Goal: Task Accomplishment & Management: Manage account settings

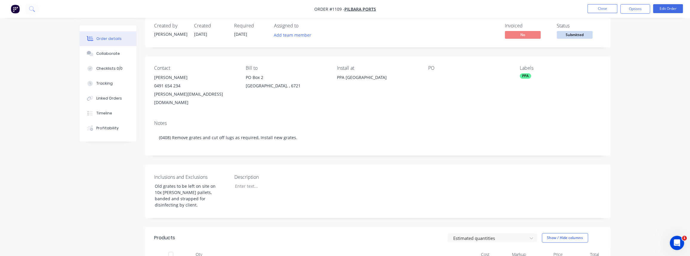
scroll to position [11, 0]
click at [603, 7] on button "Close" at bounding box center [603, 8] width 30 height 9
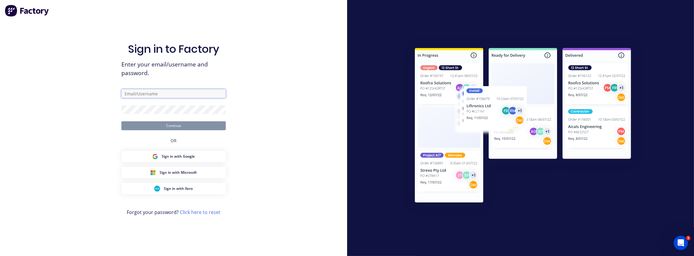
type input "[PERSON_NAME][EMAIL_ADDRESS][PERSON_NAME][DOMAIN_NAME]"
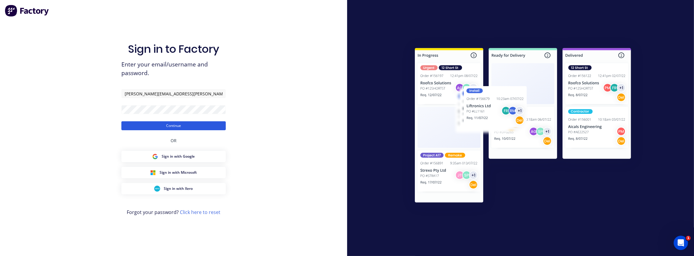
click at [166, 127] on button "Continue" at bounding box center [173, 125] width 104 height 9
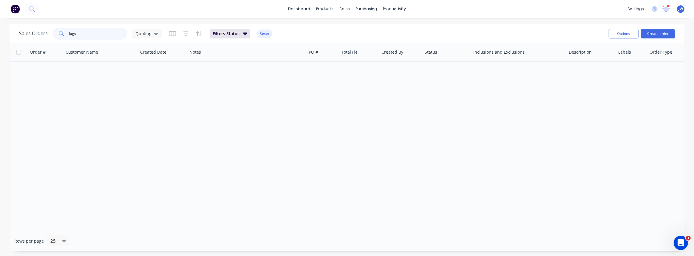
drag, startPoint x: 78, startPoint y: 38, endPoint x: 38, endPoint y: 38, distance: 40.6
click at [38, 38] on div "Sales Orders lugs Quoting" at bounding box center [90, 34] width 143 height 12
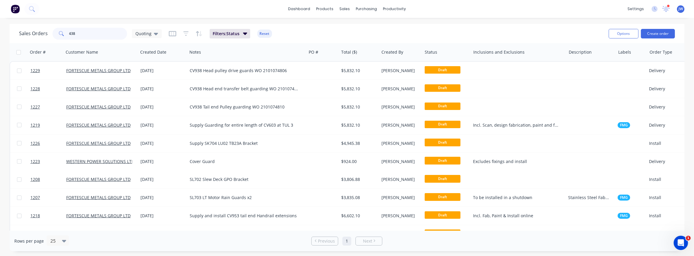
type input "438"
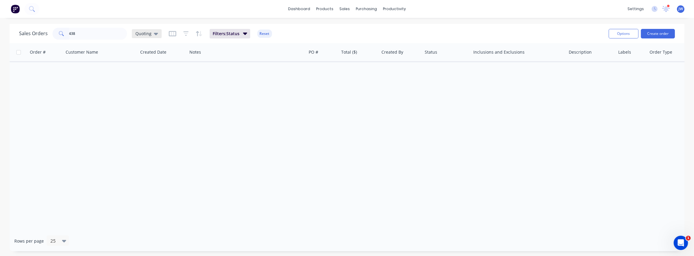
click at [145, 35] on span "Quoting" at bounding box center [143, 33] width 16 height 6
click at [141, 131] on button "VIEW ALL" at bounding box center [168, 132] width 68 height 7
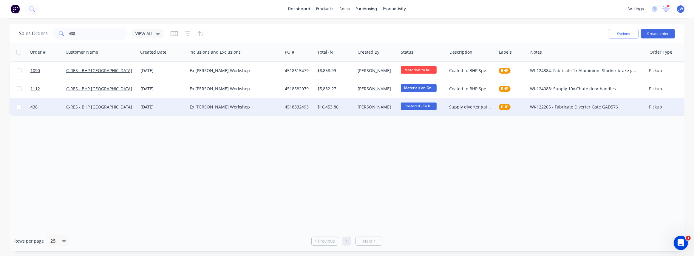
click at [332, 104] on div "$16,453.86" at bounding box center [334, 107] width 34 height 6
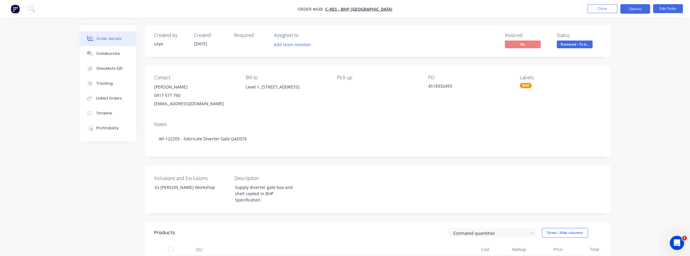
click at [638, 11] on button "Options" at bounding box center [636, 9] width 30 height 10
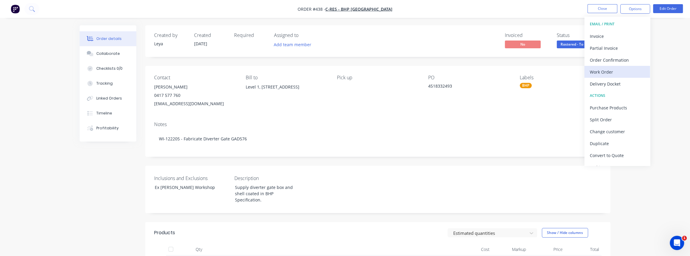
click at [613, 73] on div "Work Order" at bounding box center [617, 72] width 55 height 9
click at [606, 73] on div "Custom" at bounding box center [617, 72] width 55 height 9
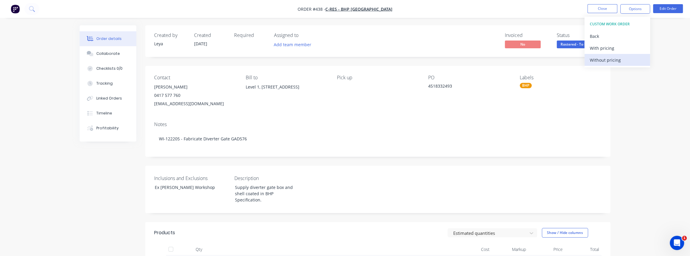
click at [604, 63] on div "Without pricing" at bounding box center [617, 60] width 55 height 9
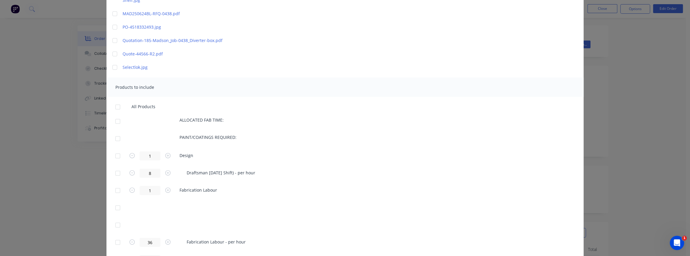
scroll to position [135, 0]
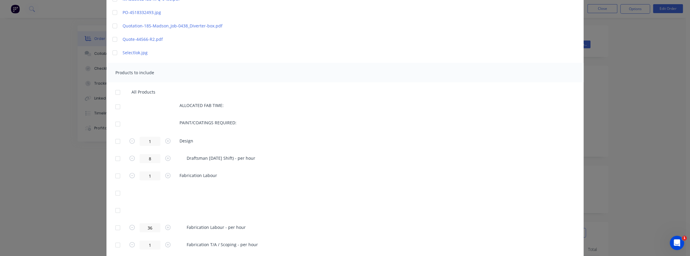
click at [114, 123] on div at bounding box center [118, 124] width 12 height 12
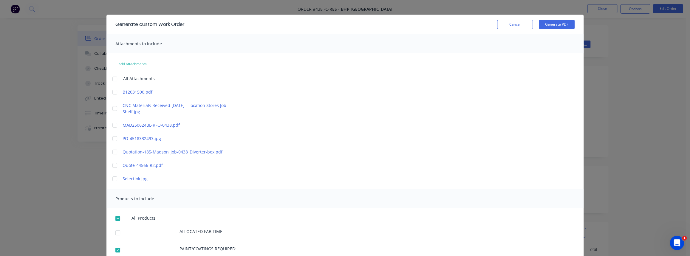
scroll to position [0, 0]
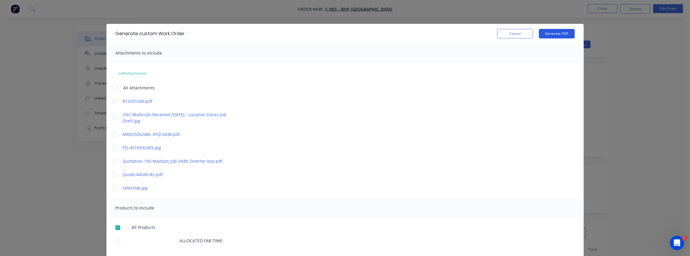
click at [553, 35] on button "Generate PDF" at bounding box center [557, 34] width 36 height 10
click at [525, 36] on button "Cancel" at bounding box center [515, 34] width 36 height 10
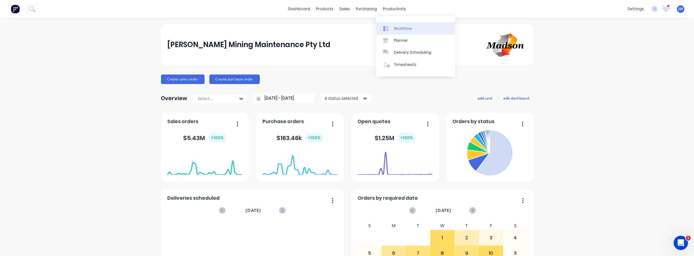
click at [394, 27] on div "Workflow" at bounding box center [403, 28] width 18 height 5
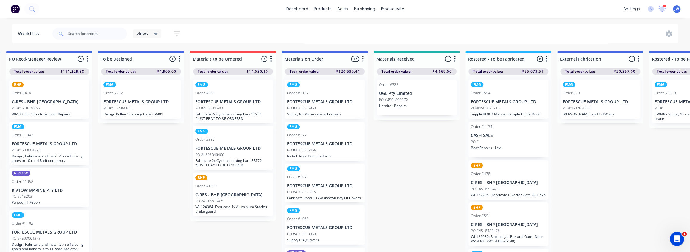
drag, startPoint x: 562, startPoint y: 149, endPoint x: 573, endPoint y: 149, distance: 10.1
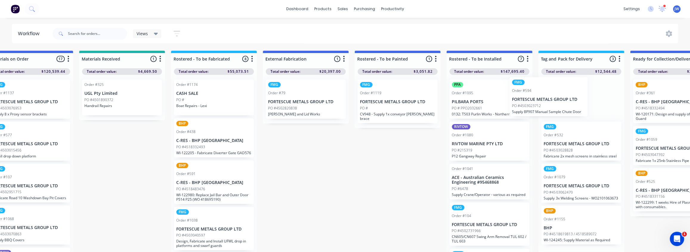
scroll to position [0, 394]
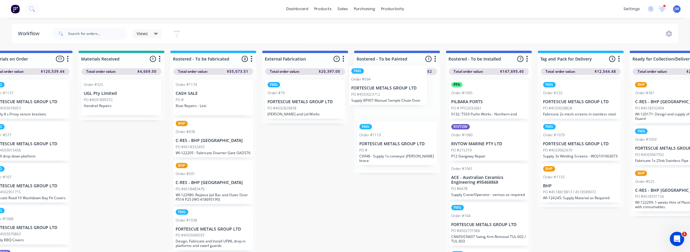
drag, startPoint x: 484, startPoint y: 105, endPoint x: 394, endPoint y: 92, distance: 91.4
click at [394, 92] on div "Submitted 99 Status colour #CDDAF4 hex #CDDAF4 Save Cancel Summaries Total orde…" at bounding box center [402, 153] width 1601 height 205
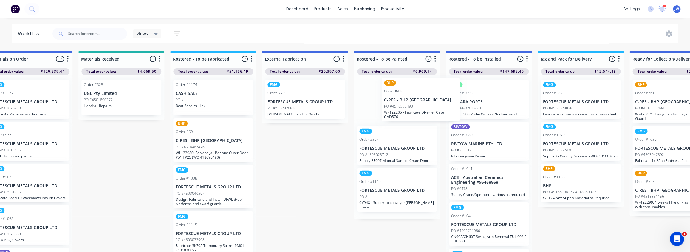
drag, startPoint x: 198, startPoint y: 146, endPoint x: 400, endPoint y: 103, distance: 206.3
click at [401, 102] on div "Submitted 99 Status colour #CDDAF4 hex #CDDAF4 Save Cancel Summaries Total orde…" at bounding box center [402, 153] width 1601 height 205
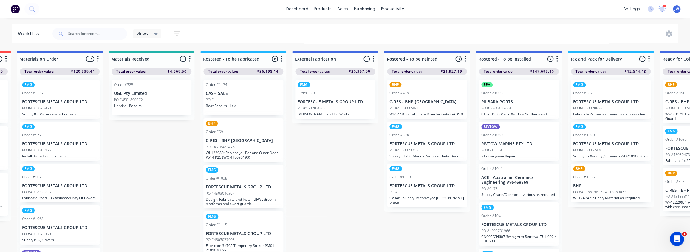
drag, startPoint x: 296, startPoint y: 175, endPoint x: 275, endPoint y: 178, distance: 20.8
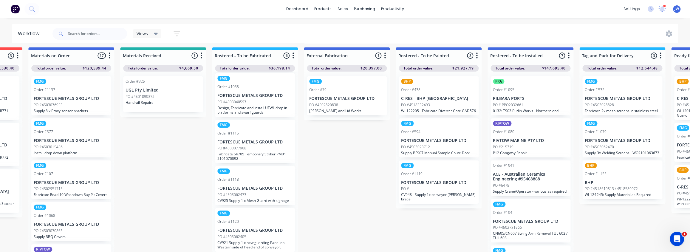
scroll to position [7, 352]
click at [271, 228] on p "FORTESCUE METALS GROUP LTD" at bounding box center [255, 230] width 75 height 5
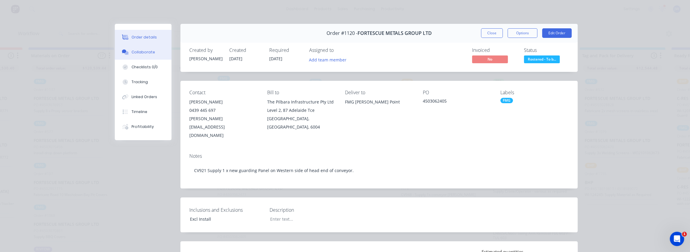
click at [142, 52] on div "Collaborate" at bounding box center [144, 52] width 24 height 5
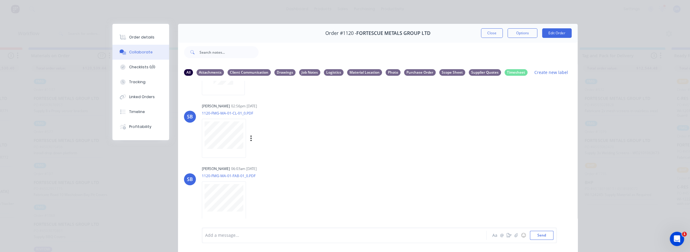
scroll to position [258, 0]
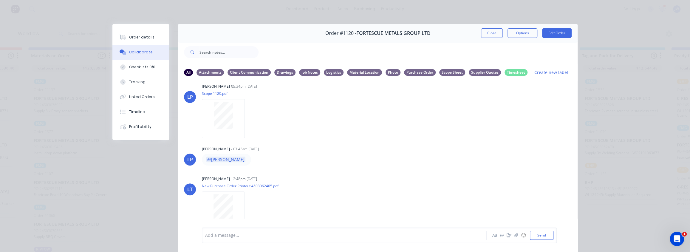
click at [142, 182] on div "Order #1120 - FORTESCUE METALS GROUP LTD Close Options Edit Order All Attachmen…" at bounding box center [344, 142] width 465 height 237
click at [493, 33] on button "Close" at bounding box center [492, 33] width 22 height 10
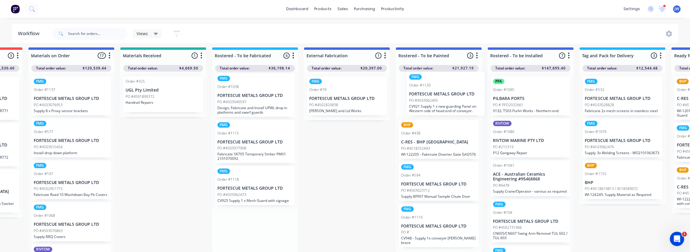
drag, startPoint x: 247, startPoint y: 231, endPoint x: 439, endPoint y: 94, distance: 235.8
click at [439, 94] on div "Submitted 99 Status colour #CDDAF4 hex #CDDAF4 Save Cancel Summaries Total orde…" at bounding box center [443, 149] width 1601 height 205
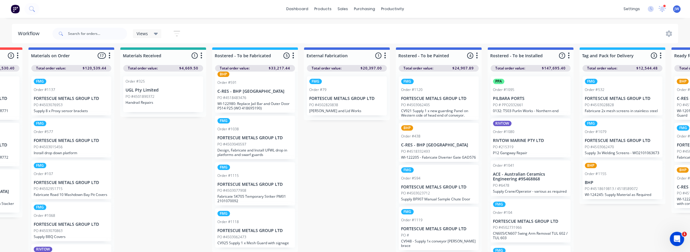
scroll to position [42, 0]
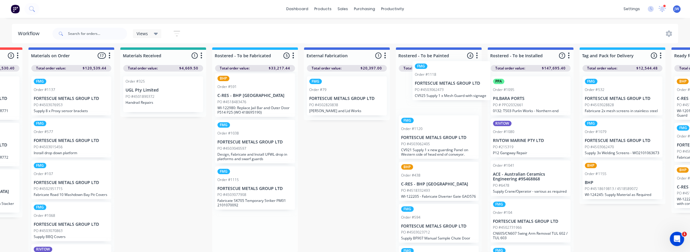
drag, startPoint x: 243, startPoint y: 236, endPoint x: 436, endPoint y: 90, distance: 242.1
click at [437, 90] on div "Submitted 99 Status colour #CDDAF4 hex #CDDAF4 Save Cancel Summaries Total orde…" at bounding box center [443, 149] width 1601 height 205
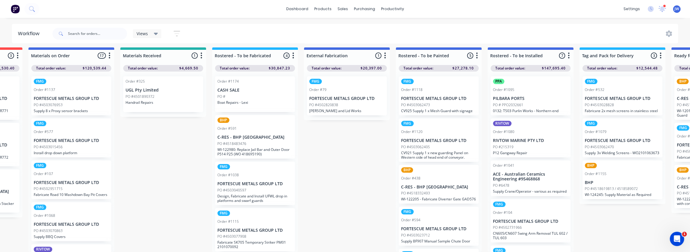
scroll to position [0, 352]
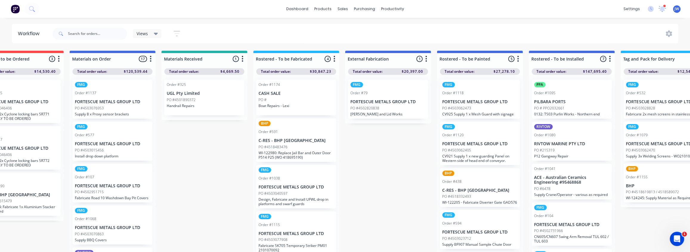
drag, startPoint x: 152, startPoint y: 161, endPoint x: 131, endPoint y: 161, distance: 20.9
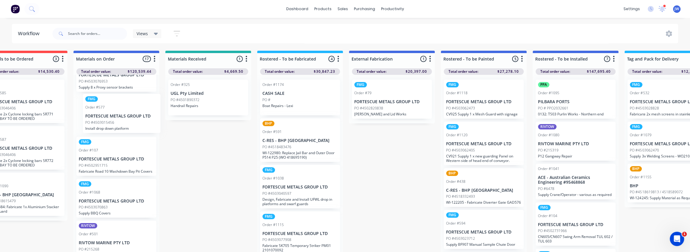
scroll to position [0, 306]
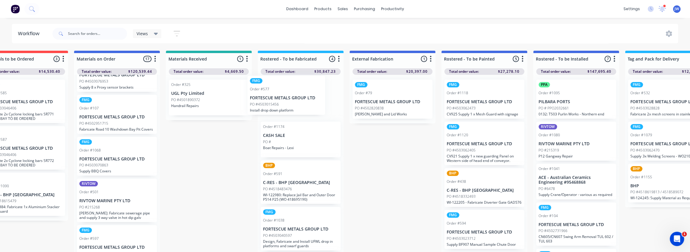
drag, startPoint x: 118, startPoint y: 123, endPoint x: 283, endPoint y: 104, distance: 165.7
click at [283, 104] on div "Submitted 99 Status colour #CDDAF4 hex #CDDAF4 Save Cancel Summaries Total orde…" at bounding box center [489, 153] width 1601 height 205
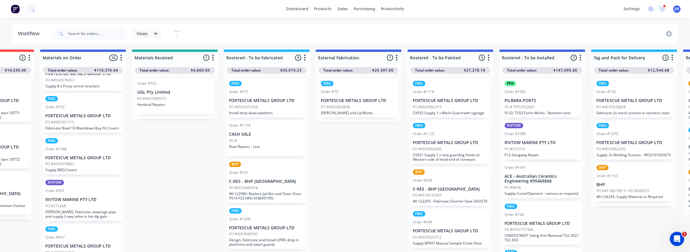
scroll to position [3, 370]
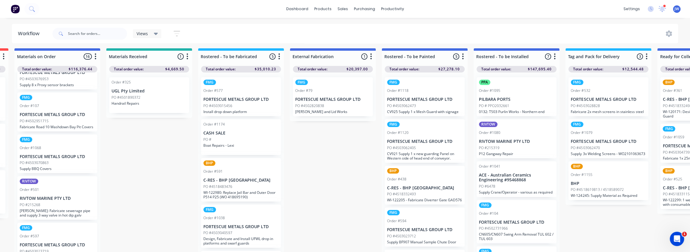
drag, startPoint x: 473, startPoint y: 107, endPoint x: 504, endPoint y: 115, distance: 32.1
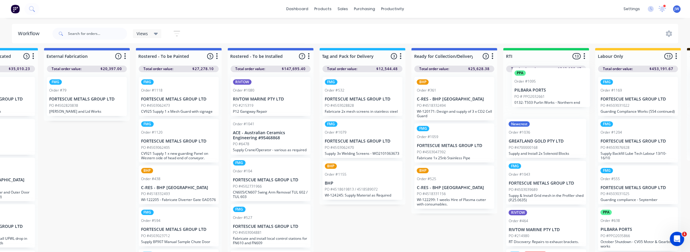
drag, startPoint x: 503, startPoint y: 97, endPoint x: 546, endPoint y: 88, distance: 43.2
click at [546, 88] on div "Submitted 99 Status colour #CDDAF4 hex #CDDAF4 Save Cancel Summaries Total orde…" at bounding box center [183, 150] width 1601 height 205
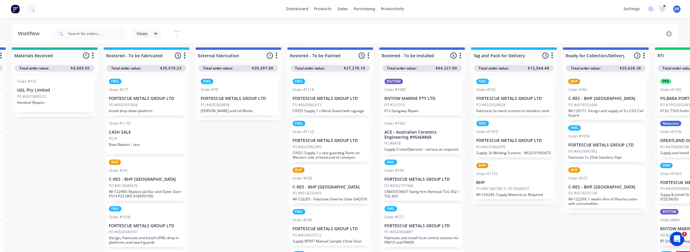
drag, startPoint x: 212, startPoint y: 107, endPoint x: 176, endPoint y: 115, distance: 36.9
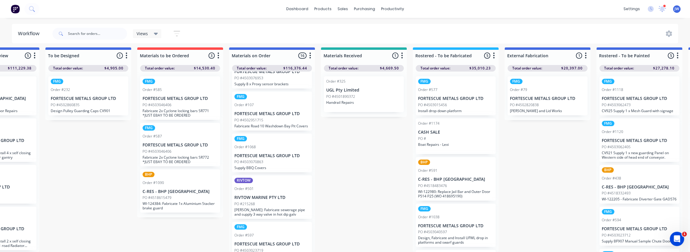
drag, startPoint x: 171, startPoint y: 115, endPoint x: 149, endPoint y: 119, distance: 22.4
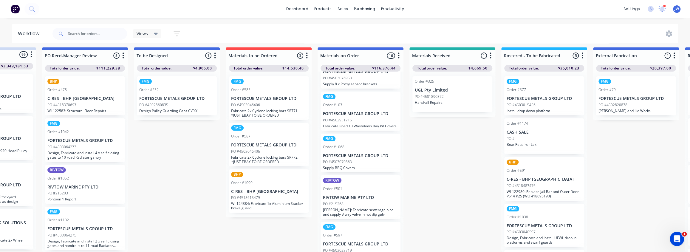
drag, startPoint x: 150, startPoint y: 117, endPoint x: 122, endPoint y: 121, distance: 28.4
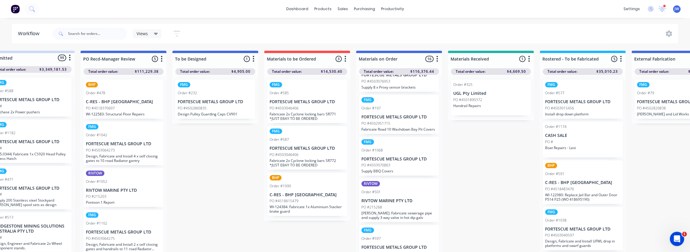
drag, startPoint x: 125, startPoint y: 120, endPoint x: 107, endPoint y: 121, distance: 18.3
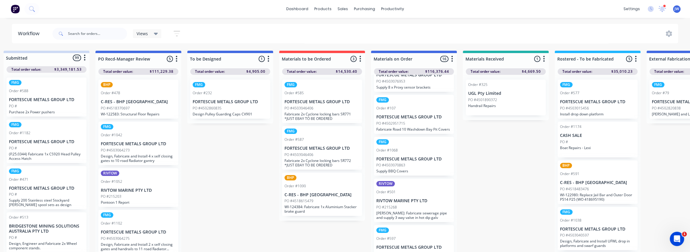
scroll to position [0, 0]
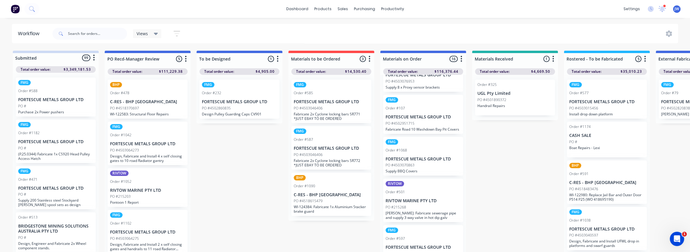
drag, startPoint x: 176, startPoint y: 170, endPoint x: 156, endPoint y: 173, distance: 20.2
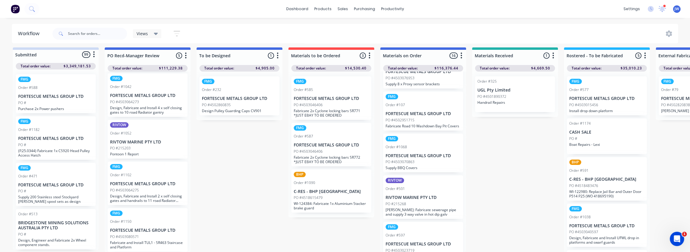
scroll to position [7, 0]
click at [164, 243] on p "Fabricate and Install TUL1 - SR463 Staircase and Platform" at bounding box center [147, 244] width 75 height 9
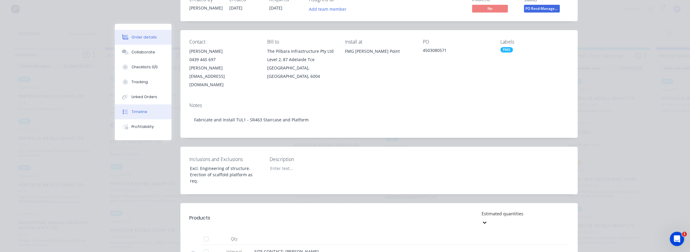
scroll to position [54, 0]
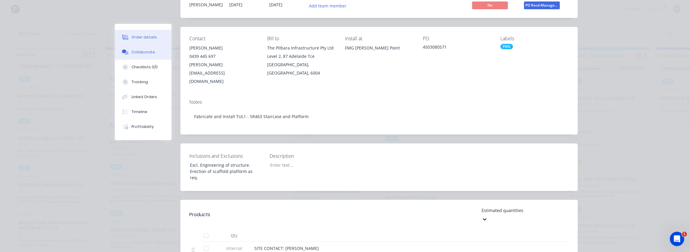
click at [140, 54] on div "Collaborate" at bounding box center [144, 52] width 24 height 5
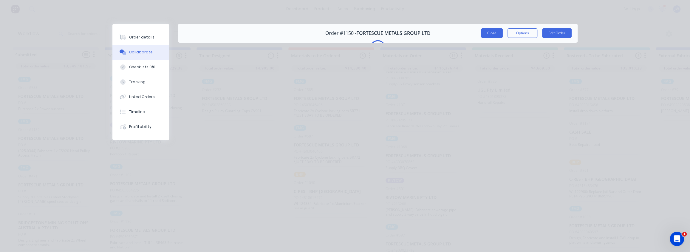
click at [495, 30] on button "Close" at bounding box center [492, 33] width 22 height 10
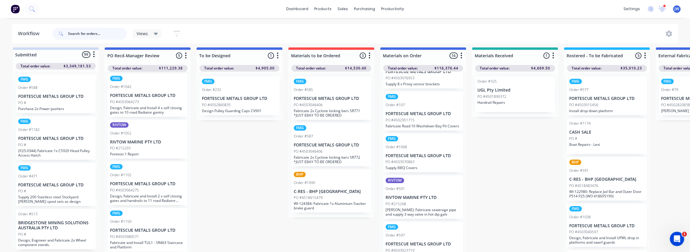
click at [102, 36] on input "text" at bounding box center [97, 34] width 59 height 12
type input "ROBIN"
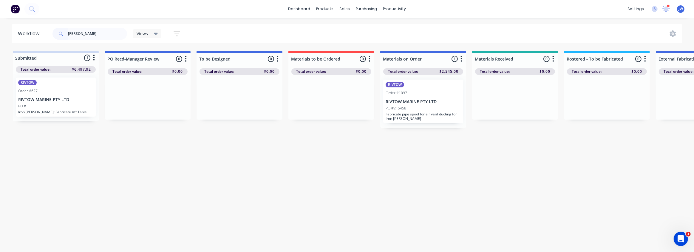
click at [416, 101] on p "RIVTOW MARINE PTY LTD" at bounding box center [423, 101] width 75 height 5
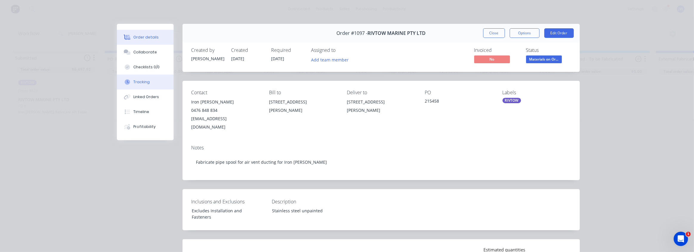
click at [139, 80] on div "Tracking" at bounding box center [141, 81] width 16 height 5
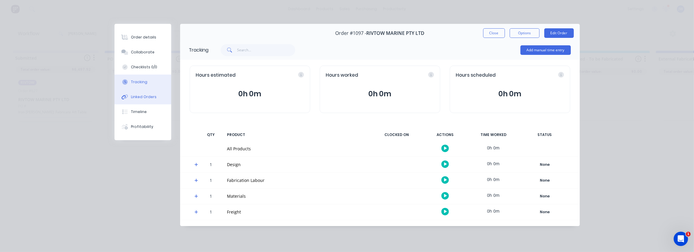
click at [133, 97] on div "Linked Orders" at bounding box center [144, 96] width 26 height 5
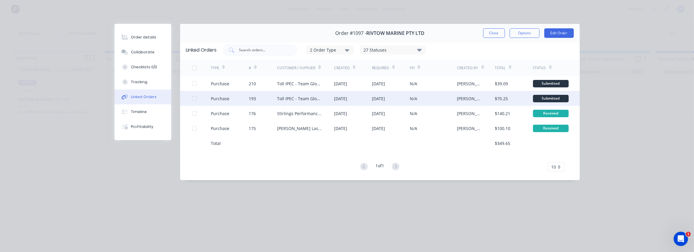
click at [308, 100] on div "Toll IPEC - Team Global Express" at bounding box center [299, 98] width 45 height 6
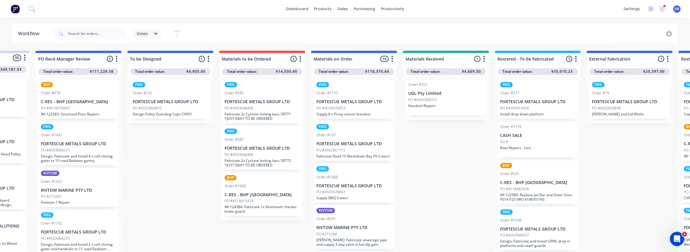
drag, startPoint x: 246, startPoint y: 162, endPoint x: 276, endPoint y: 163, distance: 30.2
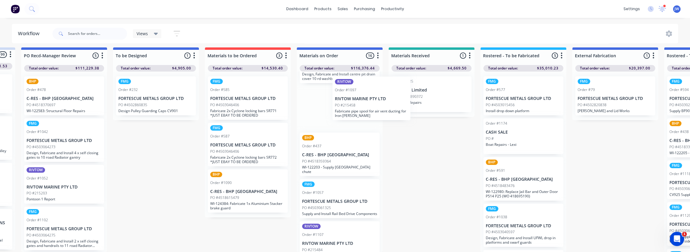
scroll to position [340, 0]
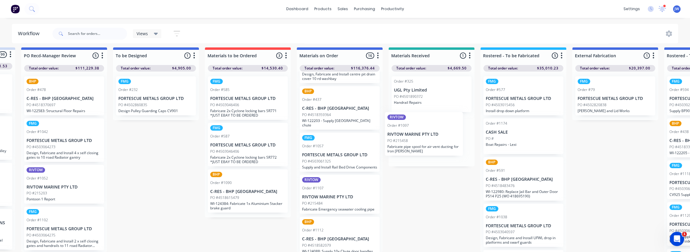
drag, startPoint x: 334, startPoint y: 190, endPoint x: 424, endPoint y: 138, distance: 103.6
click at [425, 147] on p "Fabricate pipe spool for air vent ducting for Iron Robin" at bounding box center [431, 151] width 75 height 9
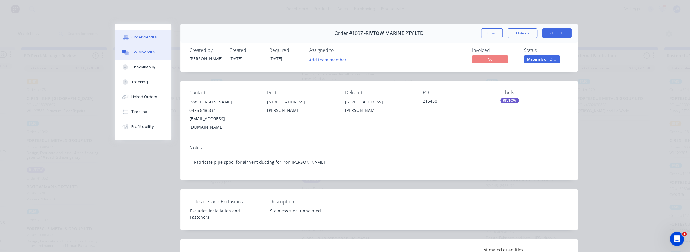
click at [146, 55] on button "Collaborate" at bounding box center [143, 52] width 57 height 15
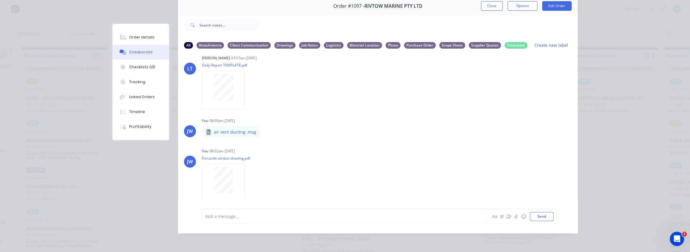
scroll to position [81, 0]
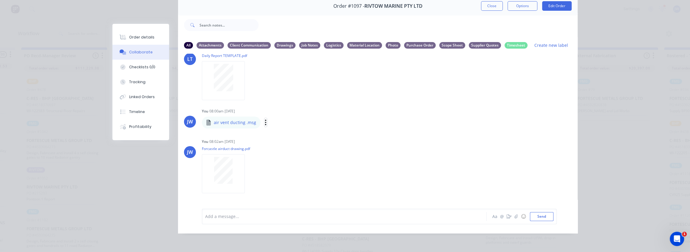
click at [265, 120] on icon "button" at bounding box center [266, 122] width 2 height 7
click at [281, 132] on button "Download" at bounding box center [305, 138] width 67 height 13
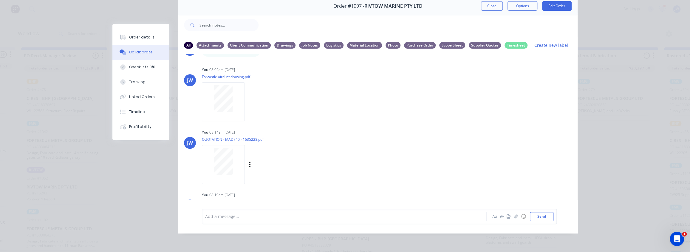
scroll to position [163, 0]
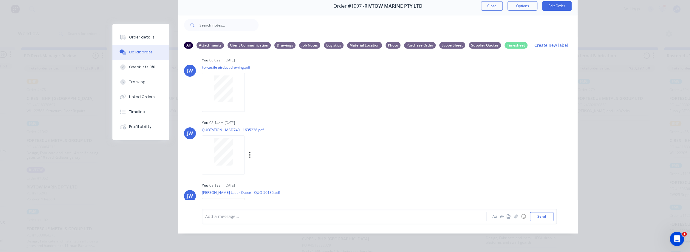
click at [231, 157] on div at bounding box center [224, 151] width 38 height 27
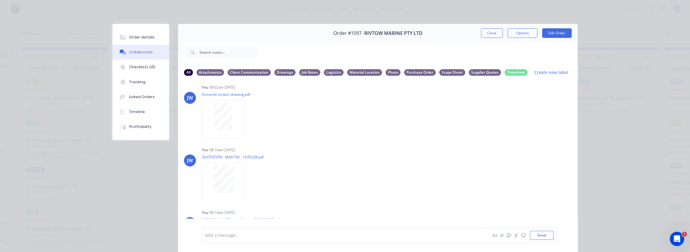
scroll to position [0, 0]
click at [486, 33] on button "Close" at bounding box center [492, 33] width 22 height 10
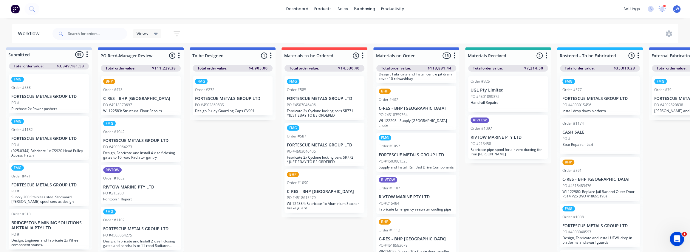
scroll to position [7, 0]
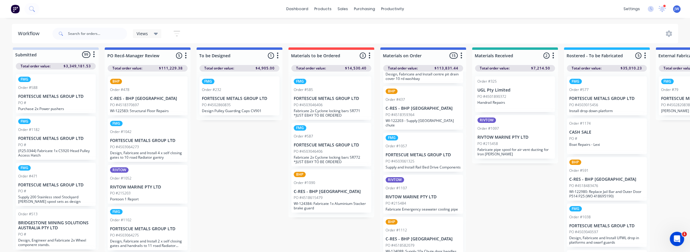
drag, startPoint x: 220, startPoint y: 137, endPoint x: 209, endPoint y: 137, distance: 10.7
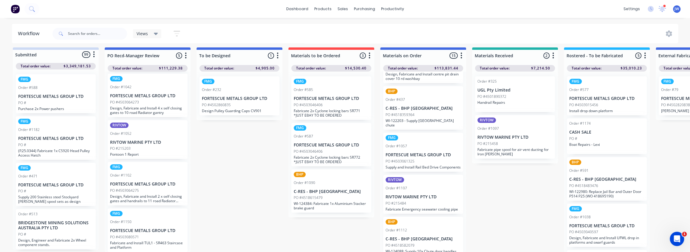
scroll to position [45, 0]
click at [146, 241] on p "Fabricate and Install TUL1 - SR463 Staircase and Platform" at bounding box center [147, 244] width 75 height 9
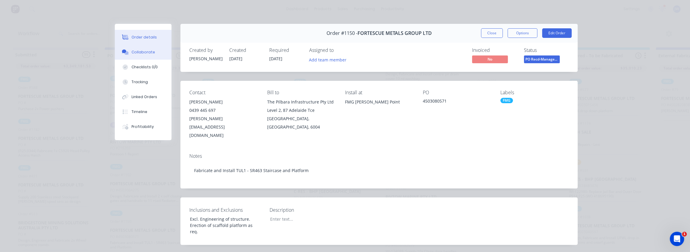
click at [138, 54] on div "Collaborate" at bounding box center [144, 52] width 24 height 5
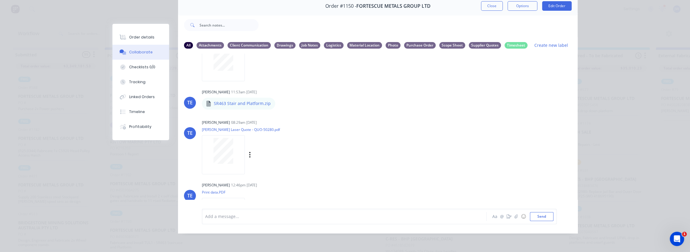
scroll to position [725, 0]
click at [232, 158] on div at bounding box center [224, 153] width 38 height 26
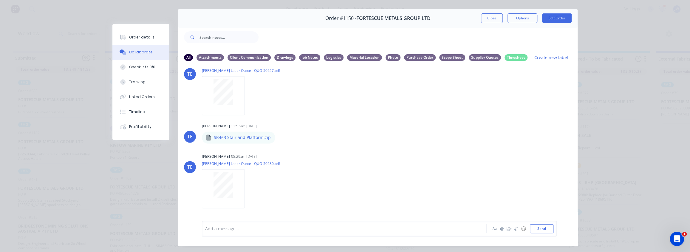
scroll to position [0, 0]
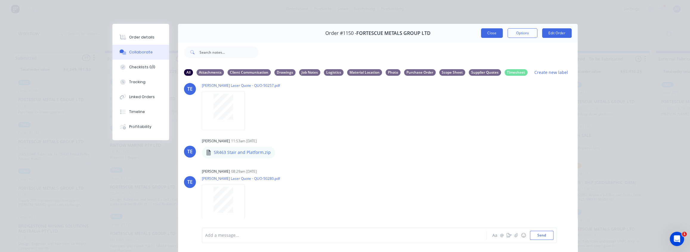
click at [492, 35] on button "Close" at bounding box center [492, 33] width 22 height 10
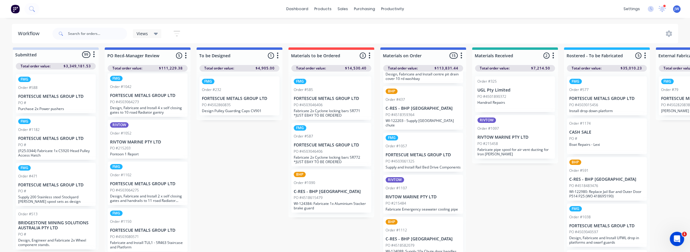
scroll to position [7, 0]
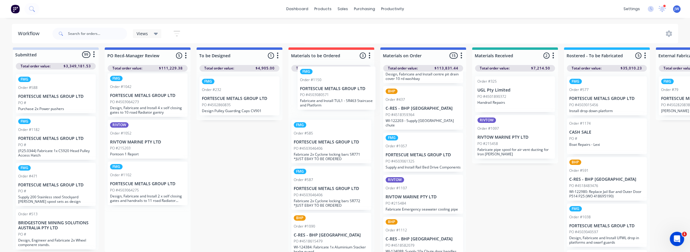
drag, startPoint x: 135, startPoint y: 224, endPoint x: 324, endPoint y: 87, distance: 234.1
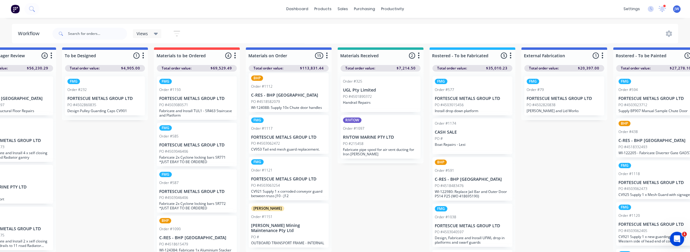
scroll to position [7, 141]
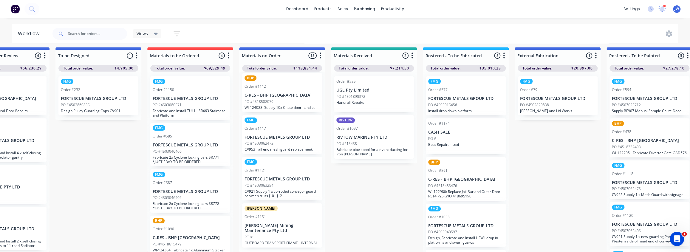
drag, startPoint x: 501, startPoint y: 192, endPoint x: 515, endPoint y: 191, distance: 14.1
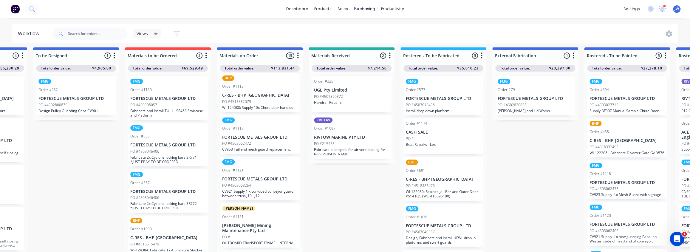
drag, startPoint x: 501, startPoint y: 179, endPoint x: 508, endPoint y: 179, distance: 6.6
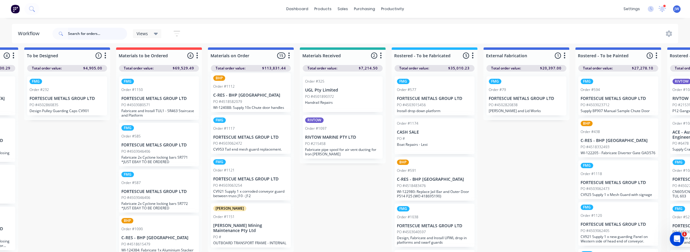
click at [94, 36] on input "text" at bounding box center [97, 34] width 59 height 12
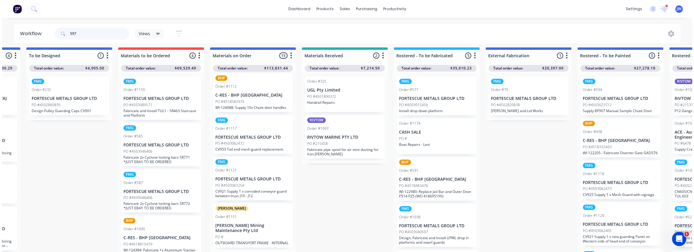
scroll to position [0, 0]
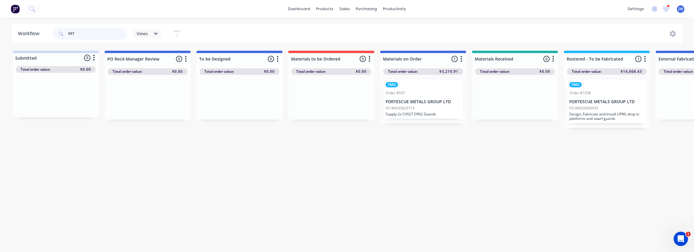
type input "597"
click at [429, 113] on p "Supply 2x CV927 DR02 Guards" at bounding box center [423, 114] width 75 height 4
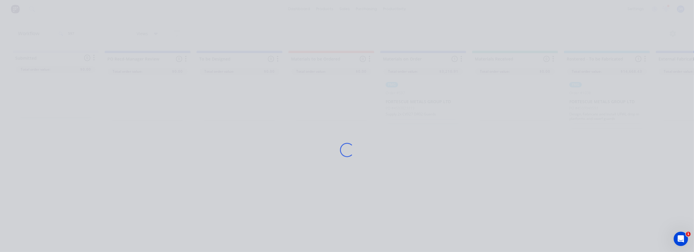
click at [421, 163] on div "Loading..." at bounding box center [347, 150] width 477 height 252
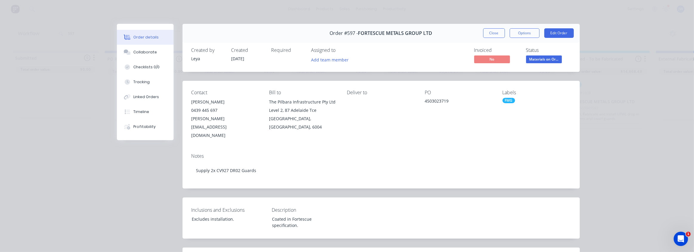
drag, startPoint x: 498, startPoint y: 31, endPoint x: 257, endPoint y: 150, distance: 269.0
click at [498, 31] on button "Close" at bounding box center [494, 33] width 22 height 10
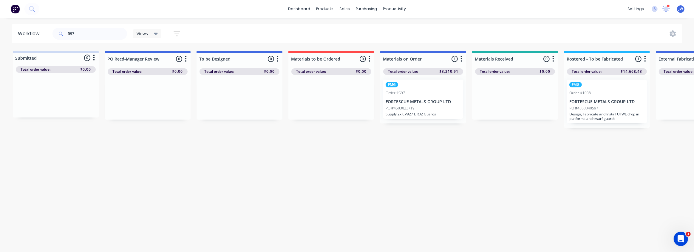
click at [4, 29] on div "Workflow 597 Views Save new view None (Default) edit Labour Only edit VIEW ALL …" at bounding box center [347, 33] width 694 height 19
click at [68, 34] on input "597" at bounding box center [97, 34] width 59 height 12
click at [134, 217] on div "Workflow Views Save new view None (Default) edit Labour Only edit VIEW ALL edit…" at bounding box center [347, 132] width 694 height 216
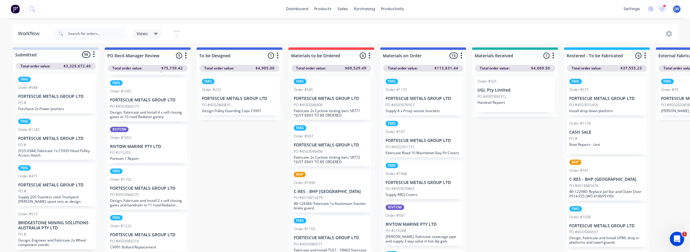
scroll to position [7, 0]
click at [80, 33] on input "text" at bounding box center [97, 34] width 59 height 12
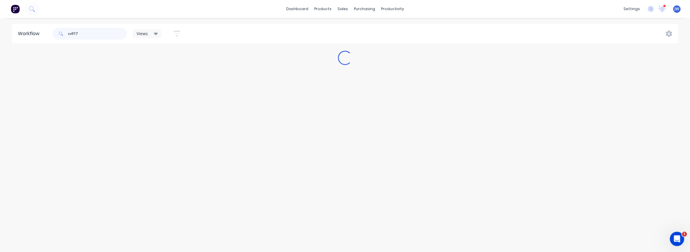
scroll to position [0, 0]
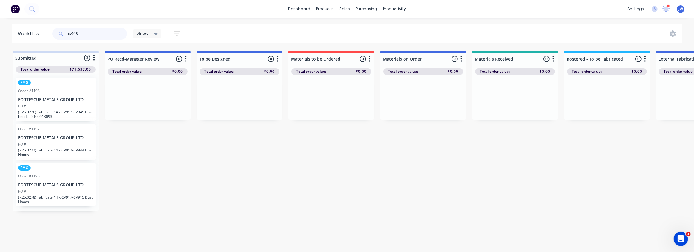
type input "cv913"
drag, startPoint x: 90, startPoint y: 34, endPoint x: 50, endPoint y: 33, distance: 39.7
click at [61, 34] on div "cv913" at bounding box center [90, 34] width 75 height 12
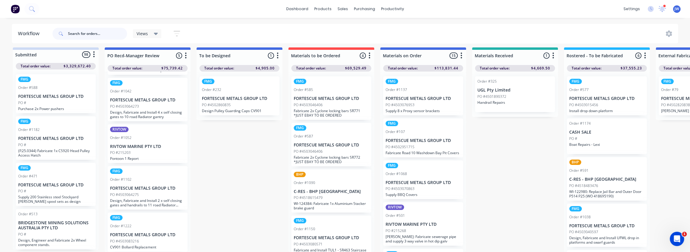
scroll to position [7, 0]
click at [146, 239] on div "PO #4503083216" at bounding box center [147, 241] width 75 height 5
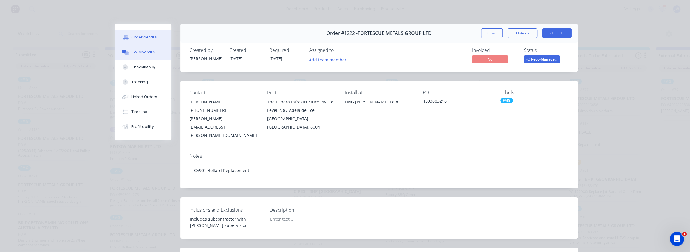
click at [133, 55] on button "Collaborate" at bounding box center [143, 52] width 57 height 15
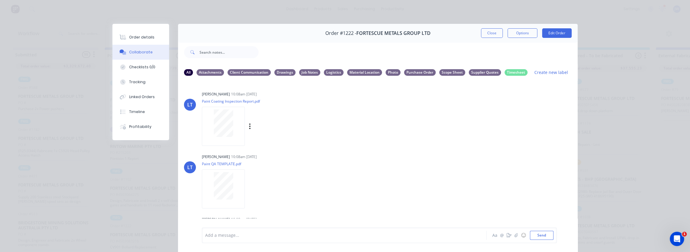
scroll to position [0, 0]
click at [141, 40] on button "Order details" at bounding box center [140, 37] width 57 height 15
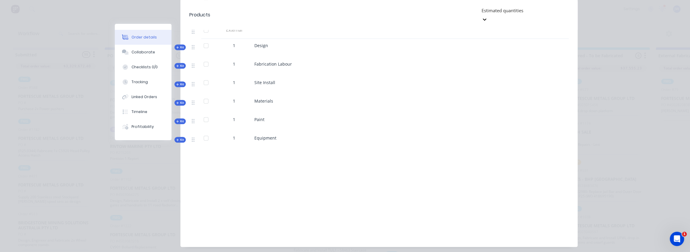
scroll to position [320, 0]
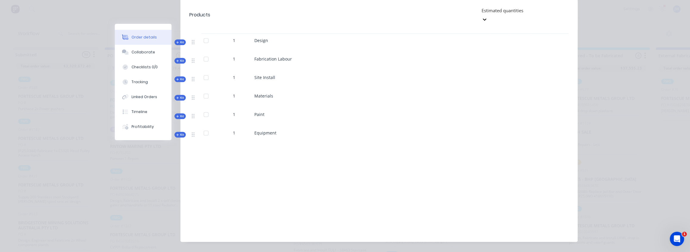
click at [178, 58] on span "Kit" at bounding box center [180, 60] width 8 height 4
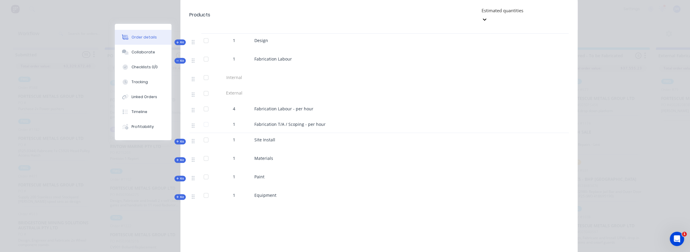
click at [180, 58] on span "Kit" at bounding box center [180, 60] width 8 height 4
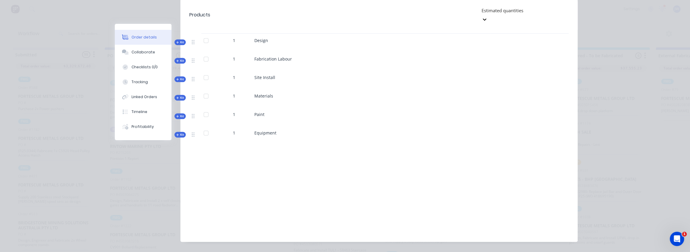
click at [178, 113] on button "Kit" at bounding box center [180, 116] width 11 height 6
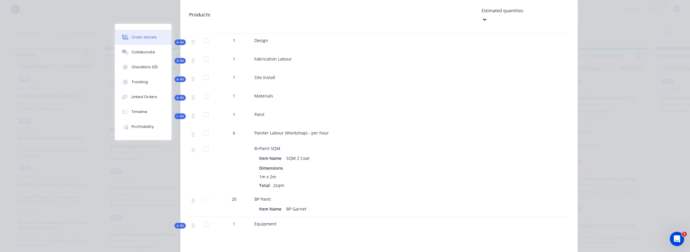
click at [178, 113] on button "Kit" at bounding box center [180, 116] width 11 height 6
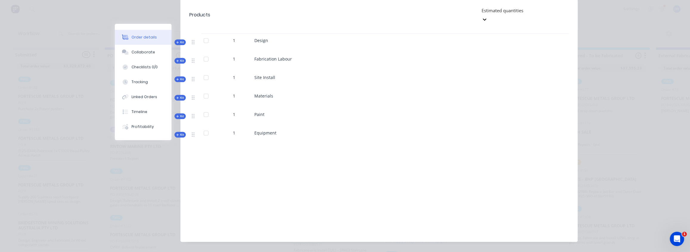
click at [178, 95] on span "Kit" at bounding box center [180, 97] width 8 height 4
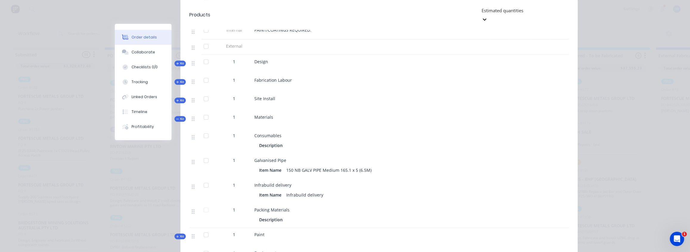
scroll to position [292, 0]
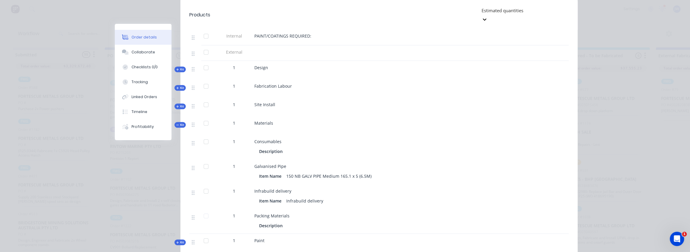
click at [180, 123] on span "Kit" at bounding box center [180, 125] width 8 height 4
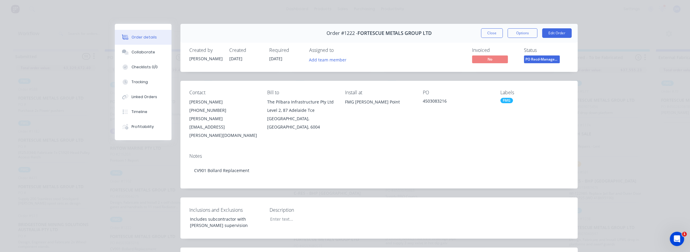
scroll to position [0, 0]
click at [531, 55] on span "PO Recd-Manager..." at bounding box center [542, 58] width 36 height 7
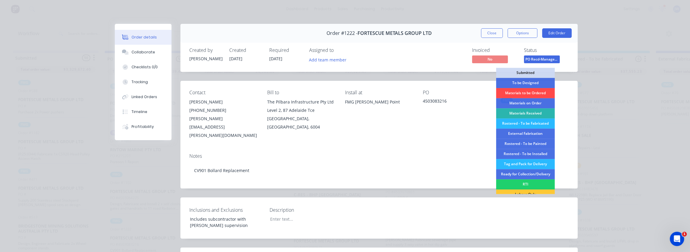
click at [534, 92] on div "Materials to be Ordered" at bounding box center [525, 93] width 59 height 10
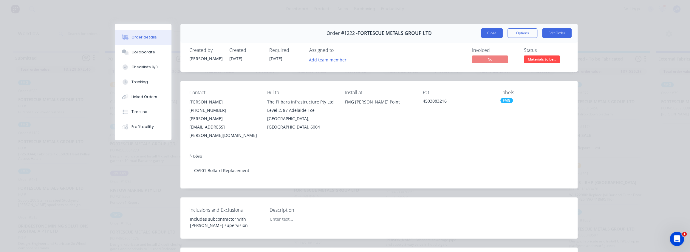
click at [489, 33] on button "Close" at bounding box center [492, 33] width 22 height 10
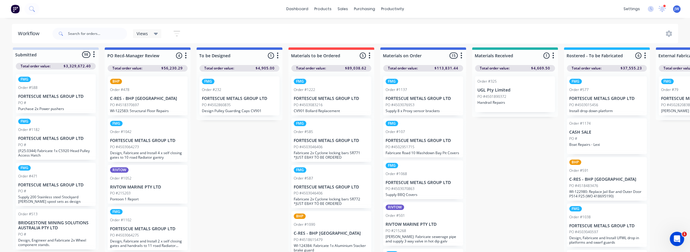
scroll to position [7, 0]
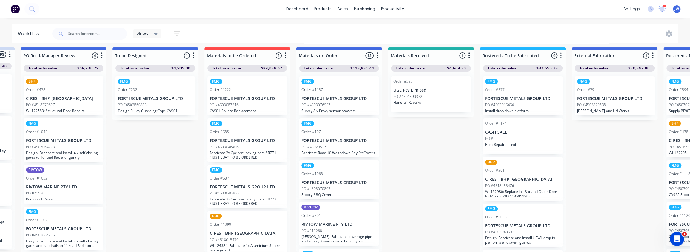
drag, startPoint x: 536, startPoint y: 141, endPoint x: 573, endPoint y: 140, distance: 36.4
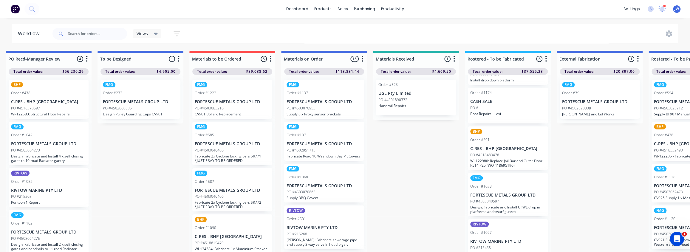
scroll to position [88, 0]
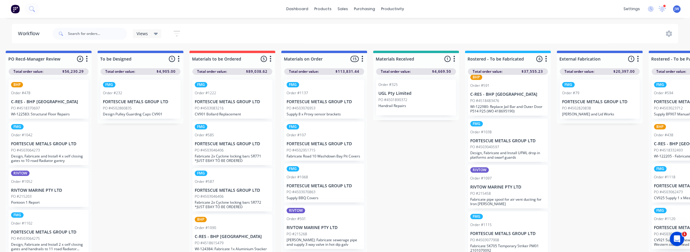
click at [507, 155] on p "Design, Fabricate and Install UFWL drop in platforms and swarf guards" at bounding box center [508, 155] width 75 height 9
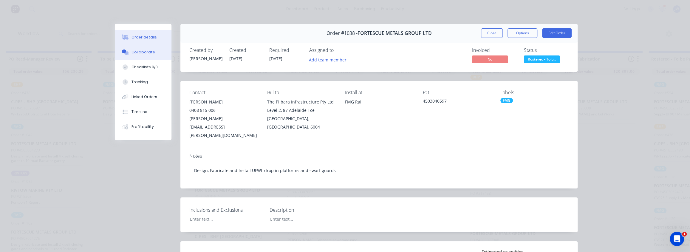
click at [135, 53] on div "Collaborate" at bounding box center [144, 52] width 24 height 5
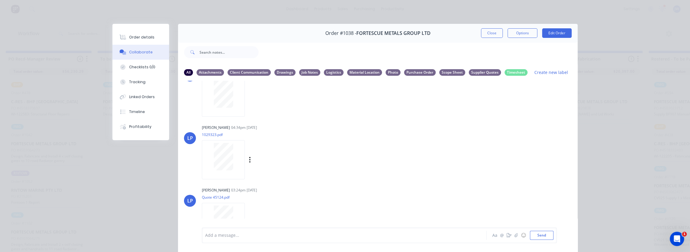
scroll to position [271, 0]
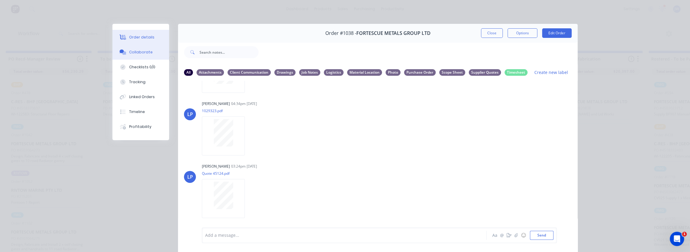
click at [131, 36] on div "Order details" at bounding box center [141, 37] width 25 height 5
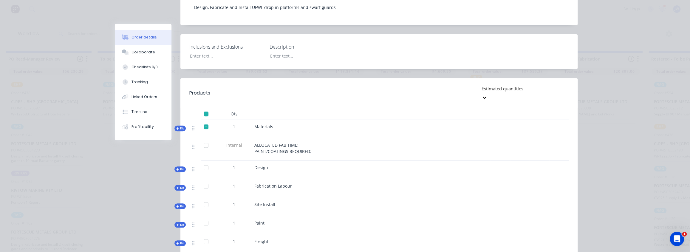
scroll to position [217, 0]
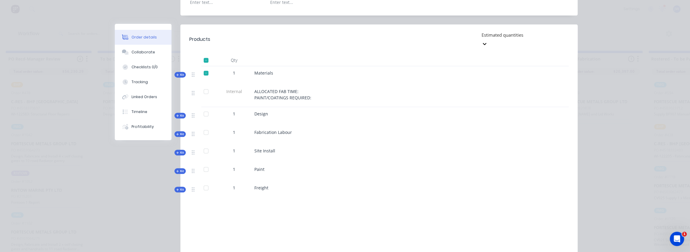
click at [178, 132] on span "Kit" at bounding box center [180, 134] width 8 height 4
click at [179, 132] on span "Kit" at bounding box center [180, 134] width 8 height 4
click at [179, 150] on span "Kit" at bounding box center [180, 152] width 8 height 4
click at [181, 169] on span "Kit" at bounding box center [180, 171] width 8 height 4
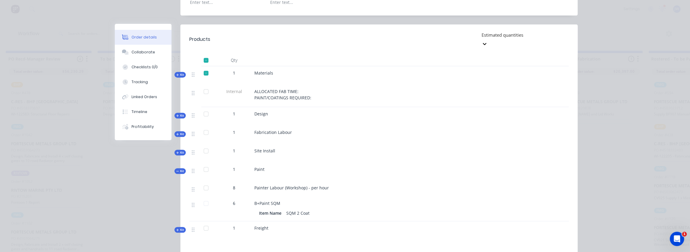
click at [181, 169] on span "Kit" at bounding box center [180, 171] width 8 height 4
click at [182, 187] on button "Kit" at bounding box center [180, 190] width 11 height 6
drag, startPoint x: 182, startPoint y: 174, endPoint x: 330, endPoint y: 84, distance: 173.1
click at [189, 181] on div "Kit 1 Freight" at bounding box center [379, 190] width 380 height 18
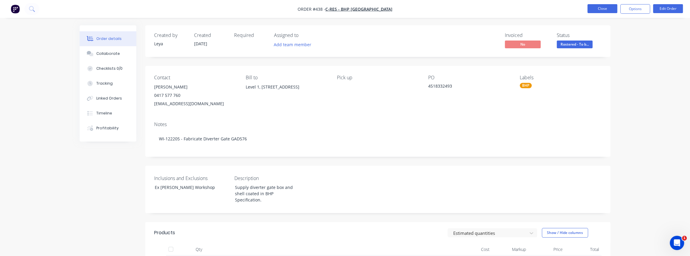
click at [606, 11] on button "Close" at bounding box center [603, 8] width 30 height 9
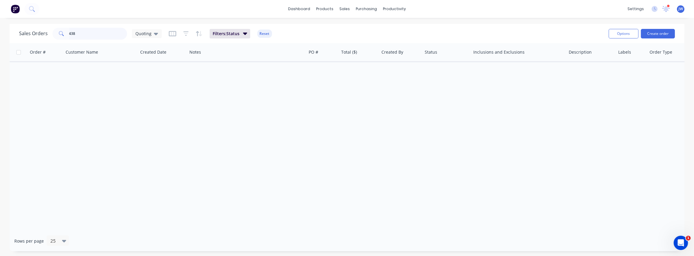
drag, startPoint x: 84, startPoint y: 31, endPoint x: 13, endPoint y: 31, distance: 70.7
click at [13, 31] on div "Sales Orders 438 Quoting Filters: Status Reset Options Create order" at bounding box center [347, 33] width 675 height 19
type input "1097"
click at [156, 36] on icon at bounding box center [156, 33] width 4 height 7
click at [149, 134] on button "VIEW ALL" at bounding box center [168, 132] width 68 height 7
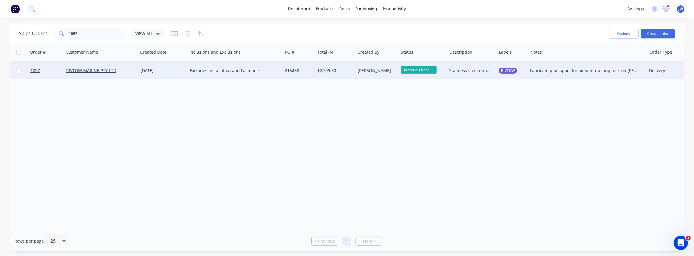
click at [483, 71] on div "Stainless steel unpainted" at bounding box center [471, 71] width 42 height 6
click at [518, 77] on div "RIVTOW" at bounding box center [511, 71] width 31 height 18
click at [543, 72] on div "Fabricate pipe spool for air vent ducting for Iron Robin" at bounding box center [584, 71] width 109 height 6
click at [495, 76] on div "Stainless steel unpainted" at bounding box center [472, 71] width 50 height 18
click at [505, 78] on div "RIVTOW" at bounding box center [511, 71] width 31 height 18
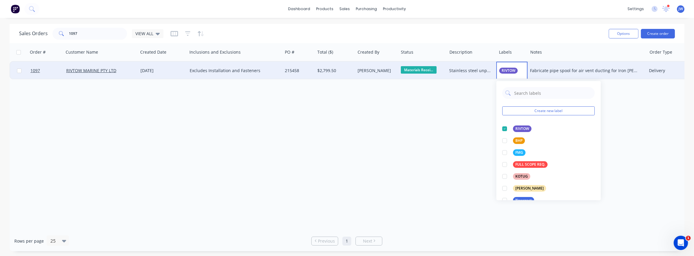
click at [239, 73] on div "Excludes Installation and Fasteners" at bounding box center [233, 71] width 86 height 6
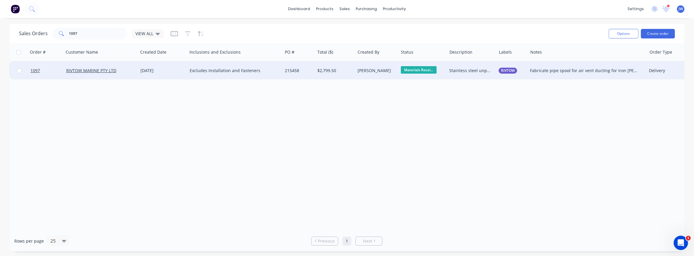
click at [289, 75] on div "215458" at bounding box center [299, 71] width 33 height 18
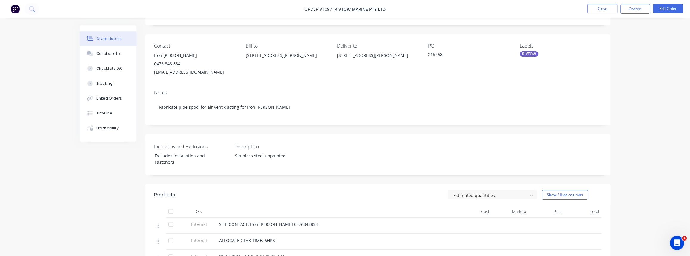
scroll to position [135, 0]
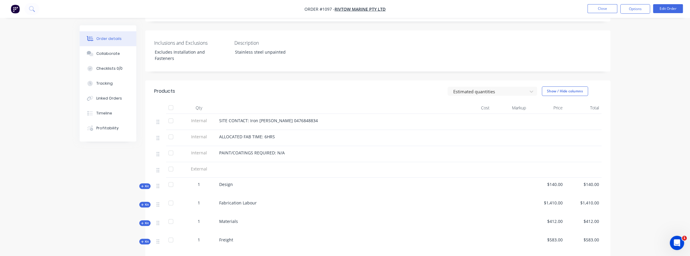
click at [148, 206] on span "Kit" at bounding box center [145, 205] width 8 height 4
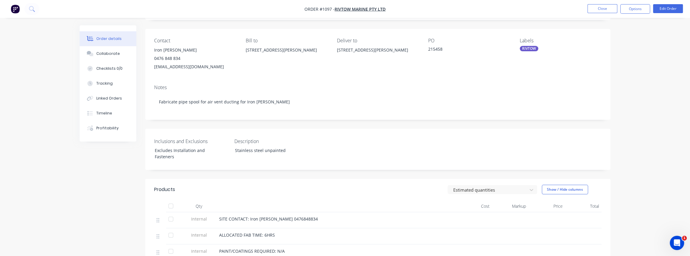
scroll to position [0, 0]
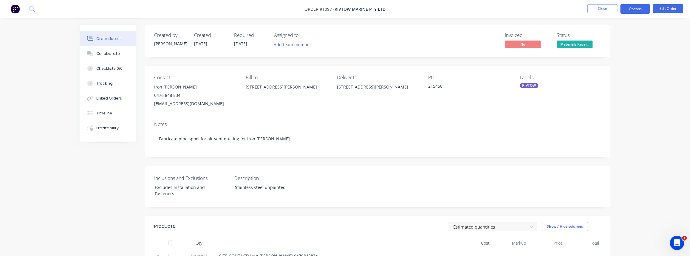
click at [627, 10] on button "Options" at bounding box center [636, 9] width 30 height 10
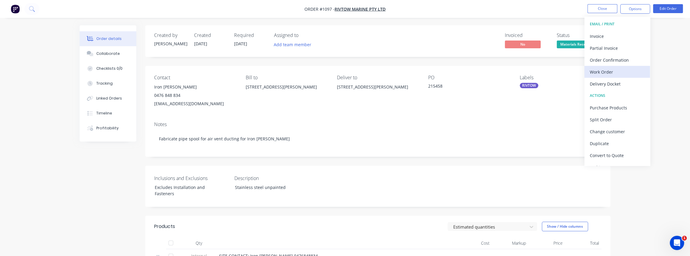
click at [603, 71] on div "Work Order" at bounding box center [617, 72] width 55 height 9
click at [605, 75] on div "Custom" at bounding box center [617, 72] width 55 height 9
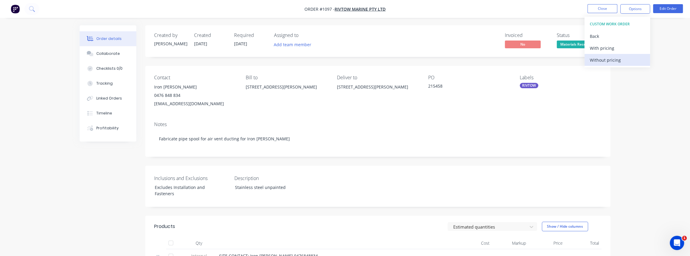
click at [597, 63] on div "Without pricing" at bounding box center [617, 60] width 55 height 9
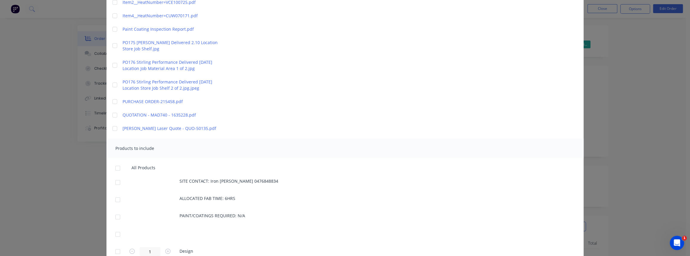
scroll to position [135, 0]
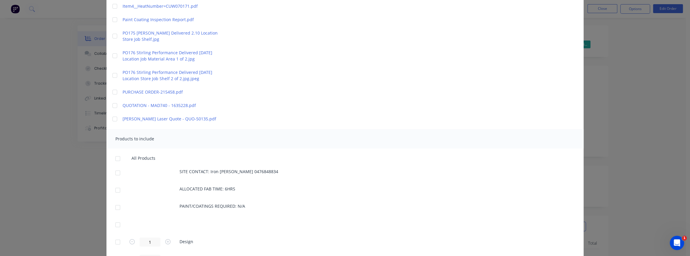
click at [116, 172] on div at bounding box center [118, 173] width 12 height 12
click at [117, 192] on div at bounding box center [118, 190] width 12 height 12
click at [119, 206] on div at bounding box center [118, 208] width 12 height 12
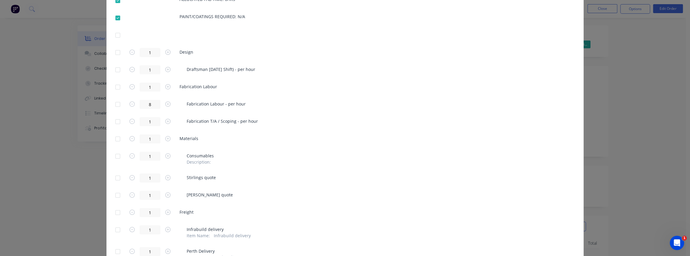
scroll to position [325, 0]
click at [116, 137] on div at bounding box center [118, 139] width 12 height 12
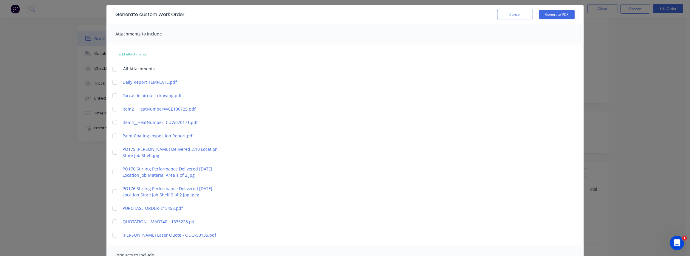
scroll to position [0, 0]
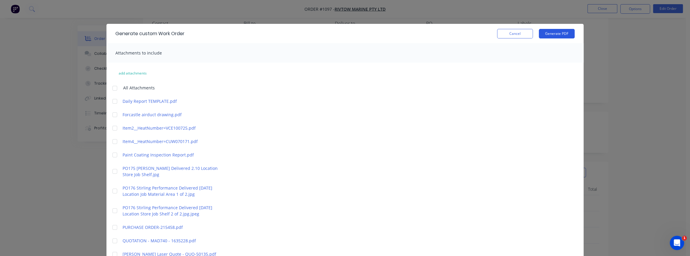
click at [564, 32] on button "Generate PDF" at bounding box center [557, 34] width 36 height 10
click at [520, 37] on button "Cancel" at bounding box center [515, 34] width 36 height 10
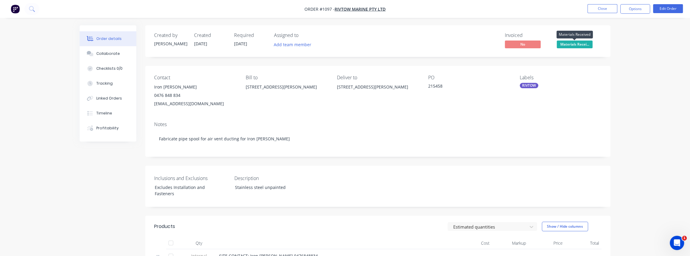
click at [582, 45] on span "Materials Recei..." at bounding box center [575, 44] width 36 height 7
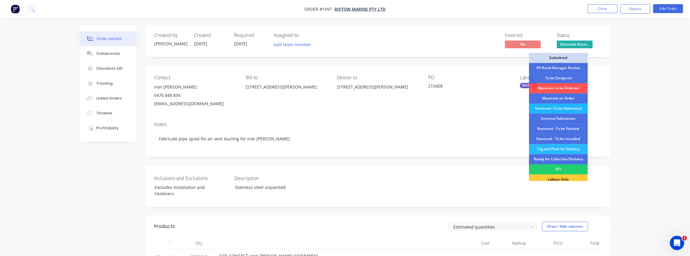
click at [567, 111] on div "Rostered - To be Fabricated" at bounding box center [558, 109] width 59 height 10
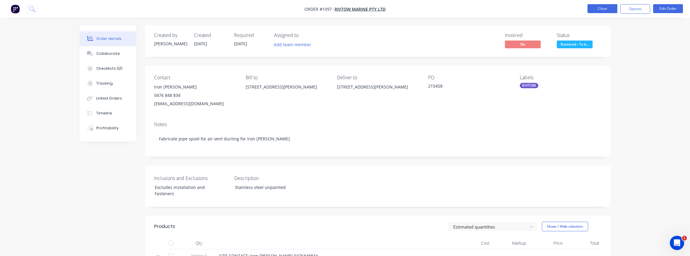
click at [606, 11] on button "Close" at bounding box center [603, 8] width 30 height 9
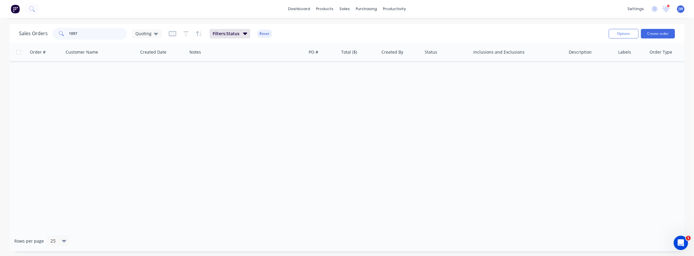
drag, startPoint x: 68, startPoint y: 35, endPoint x: -22, endPoint y: 26, distance: 91.1
click at [0, 26] on html "dashboard products sales purchasing productivity dashboard products Product Cat…" at bounding box center [347, 128] width 694 height 256
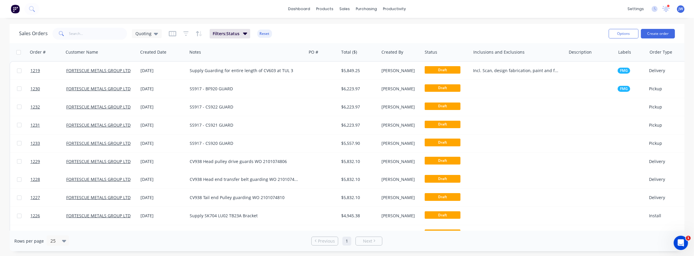
click at [203, 185] on div "CV938 Head end transfer belt guarding WO 2101074815" at bounding box center [246, 180] width 119 height 18
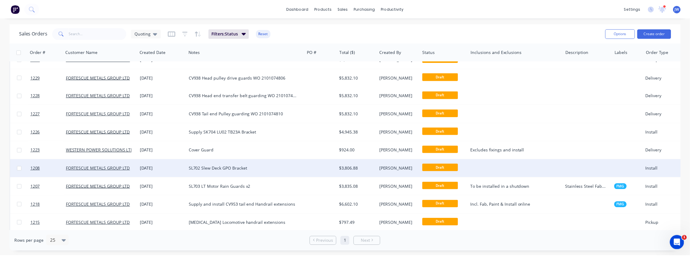
scroll to position [61, 0]
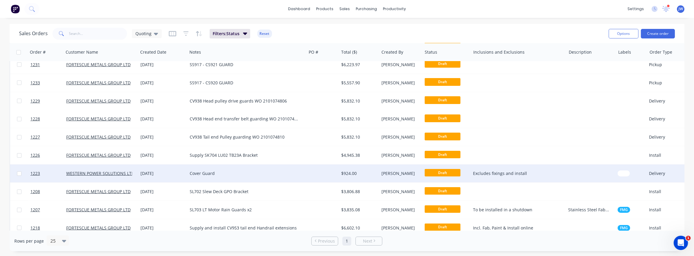
click at [316, 178] on div at bounding box center [322, 174] width 33 height 18
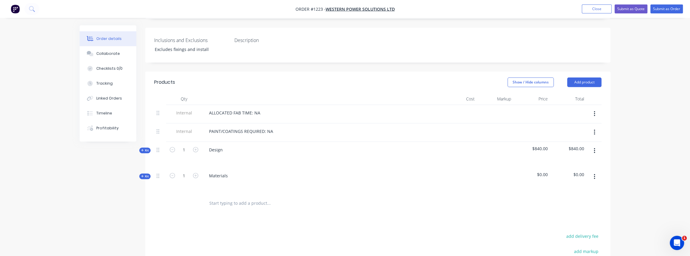
scroll to position [163, 0]
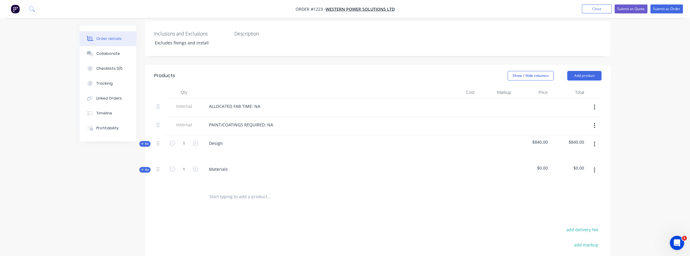
click at [142, 142] on span "Kit" at bounding box center [145, 144] width 8 height 4
click at [172, 166] on icon "button" at bounding box center [172, 168] width 5 height 5
type input "5"
type input "$700.00"
click at [172, 166] on icon "button" at bounding box center [172, 168] width 5 height 5
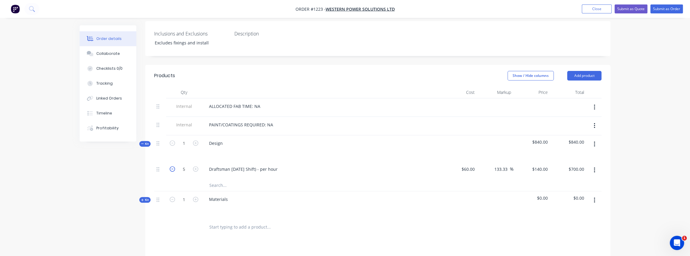
type input "4"
type input "$560.00"
click at [172, 166] on icon "button" at bounding box center [172, 168] width 5 height 5
type input "3"
type input "$420.00"
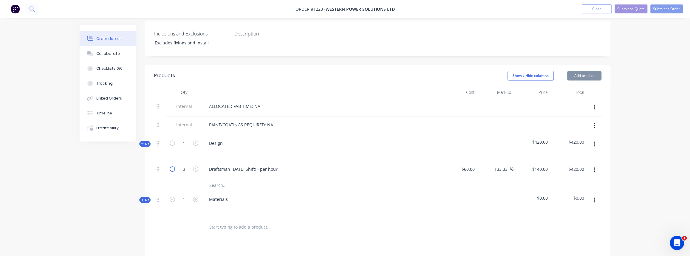
click at [172, 166] on icon "button" at bounding box center [172, 168] width 5 height 5
type input "2"
type input "$280.00"
click at [172, 166] on icon "button" at bounding box center [172, 168] width 5 height 5
type input "1"
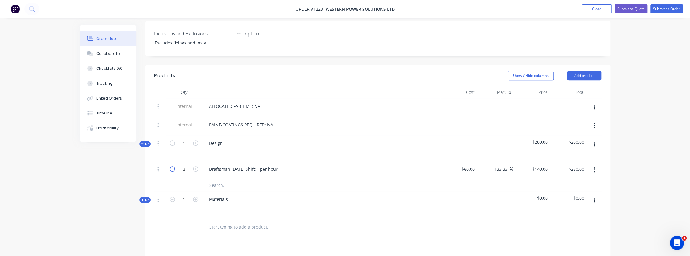
type input "$140.00"
click at [117, 96] on div "Linked Orders" at bounding box center [109, 98] width 26 height 5
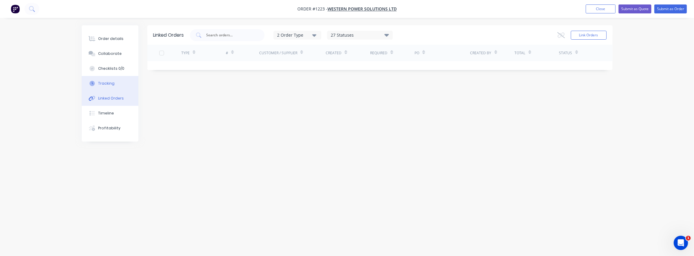
click at [115, 84] on button "Tracking" at bounding box center [110, 83] width 57 height 15
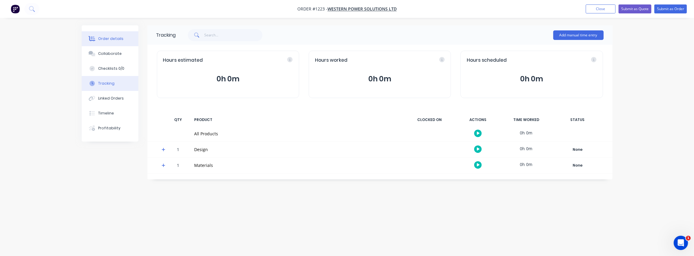
click at [114, 34] on button "Order details" at bounding box center [110, 38] width 57 height 15
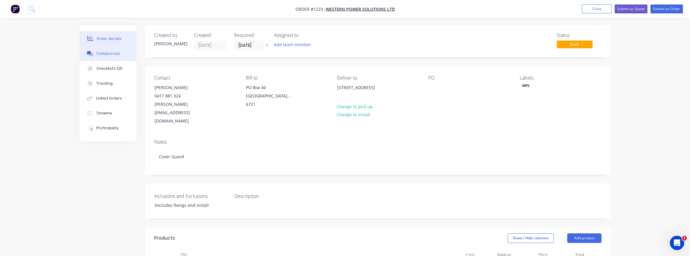
click at [110, 54] on div "Collaborate" at bounding box center [108, 53] width 24 height 5
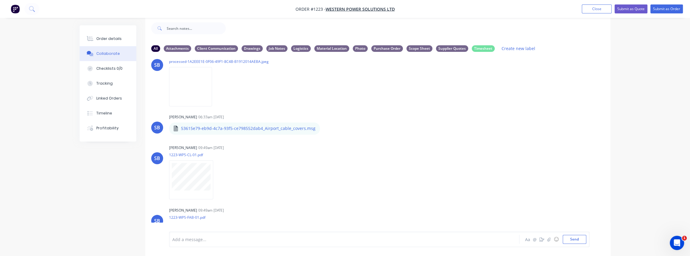
scroll to position [183, 0]
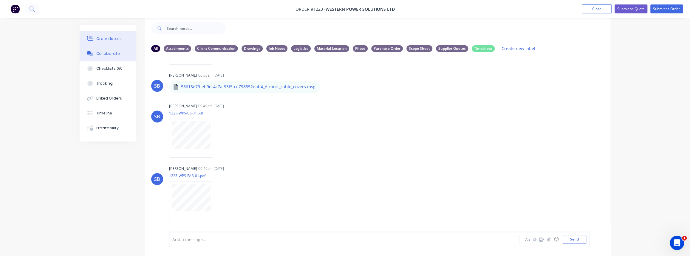
click at [107, 35] on button "Order details" at bounding box center [108, 38] width 57 height 15
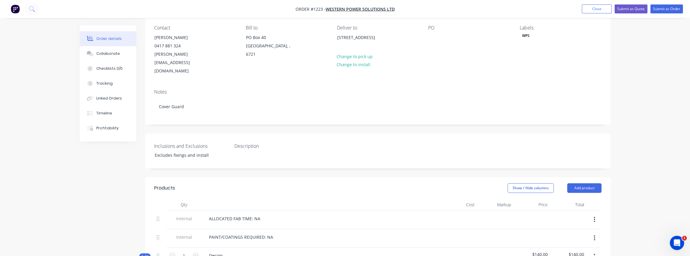
scroll to position [144, 0]
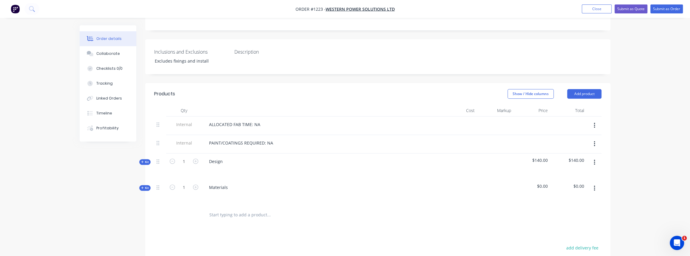
click at [146, 186] on span "Kit" at bounding box center [145, 188] width 8 height 4
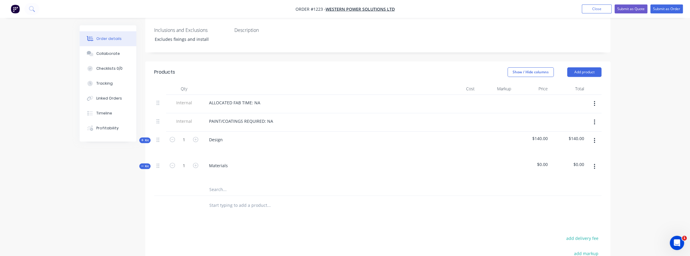
scroll to position [226, 0]
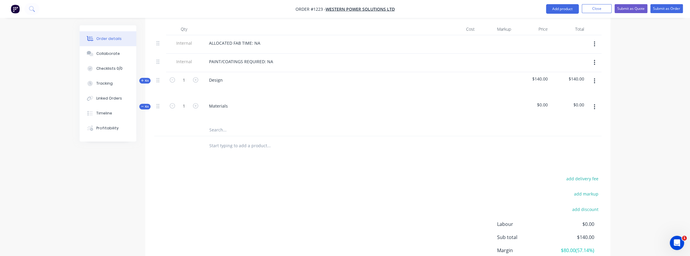
click at [143, 105] on icon "button" at bounding box center [142, 106] width 3 height 3
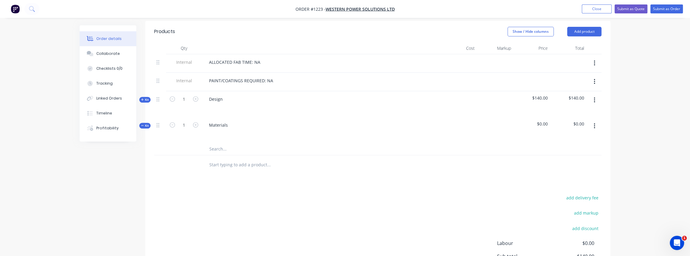
scroll to position [199, 0]
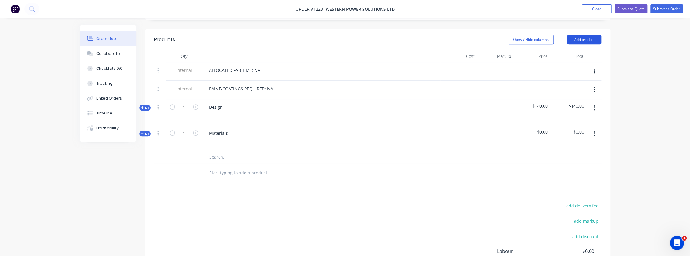
click at [596, 35] on button "Add product" at bounding box center [584, 40] width 34 height 10
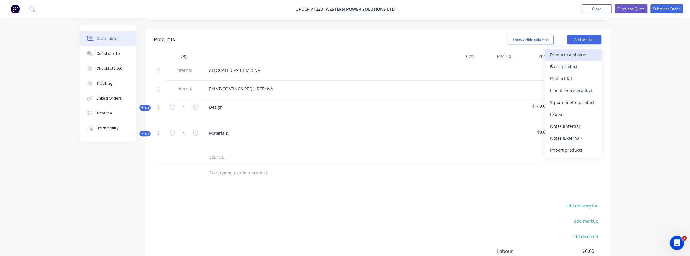
click at [573, 50] on div "Product catalogue" at bounding box center [573, 54] width 46 height 9
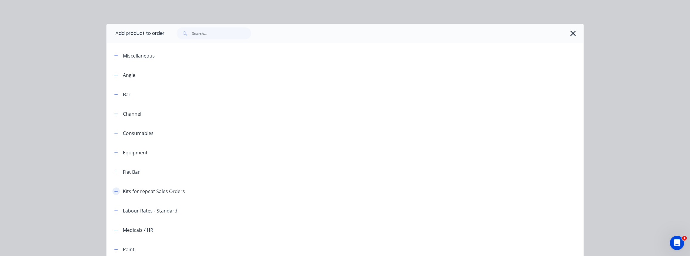
click at [115, 192] on icon "button" at bounding box center [116, 191] width 3 height 3
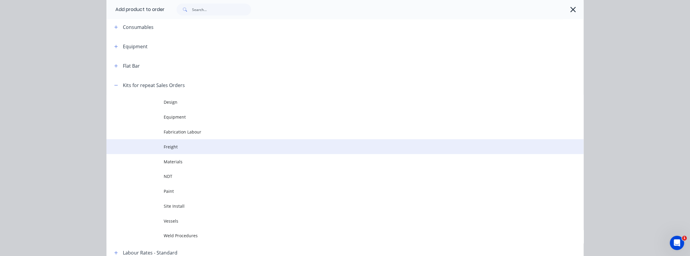
scroll to position [108, 0]
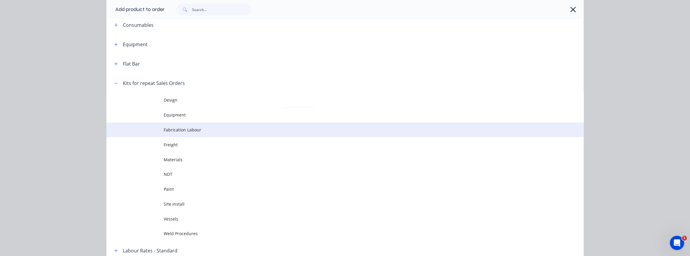
click at [175, 129] on span "Fabrication Labour" at bounding box center [332, 130] width 336 height 6
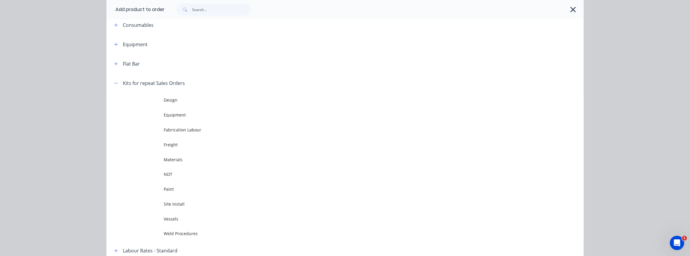
scroll to position [0, 0]
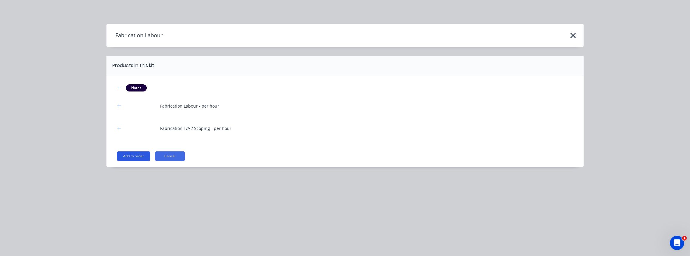
click at [132, 156] on button "Add to order" at bounding box center [133, 157] width 33 height 10
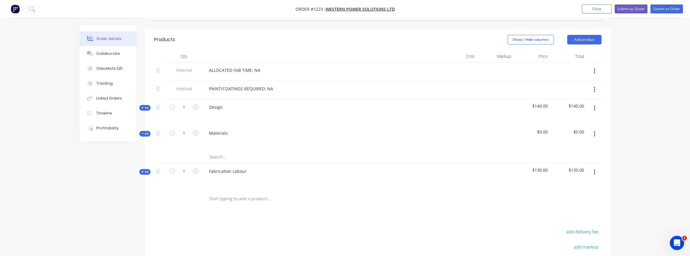
click at [149, 105] on button "Kit" at bounding box center [144, 108] width 11 height 6
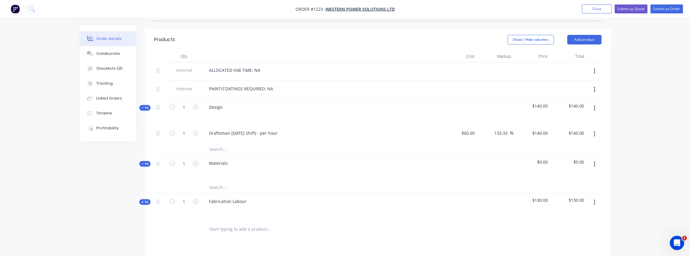
click at [199, 129] on button "button" at bounding box center [196, 132] width 8 height 6
type input "2"
type input "$280.00"
click at [145, 106] on span "Kit" at bounding box center [145, 108] width 8 height 4
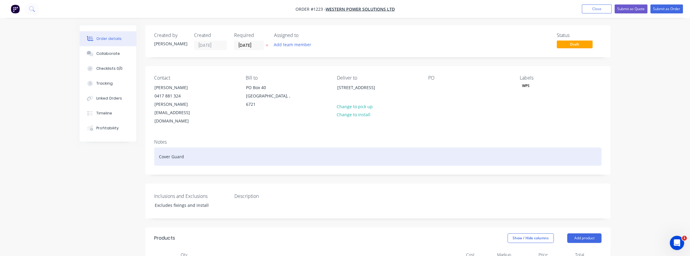
click at [190, 148] on div "Cover Guard" at bounding box center [378, 157] width 448 height 18
click at [159, 148] on div "Cover Guard" at bounding box center [378, 157] width 448 height 18
click at [205, 148] on div "Supply 2x Cover Guard" at bounding box center [378, 157] width 448 height 18
click at [180, 148] on div "Supply 2x Cover Guard" at bounding box center [378, 157] width 448 height 18
click at [235, 148] on div "Supply 2x Galvanised Cover Guard" at bounding box center [378, 157] width 448 height 18
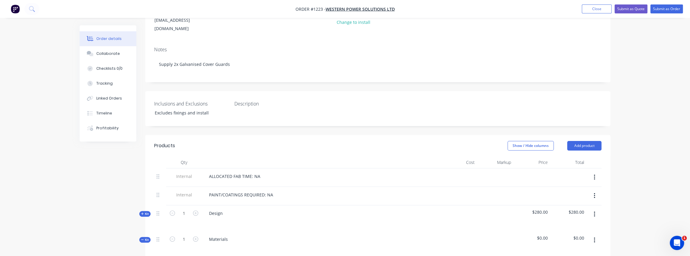
scroll to position [135, 0]
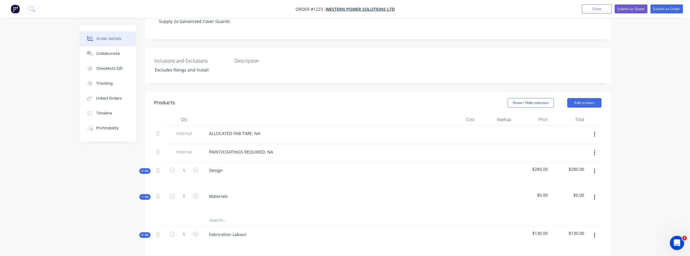
click at [149, 233] on span "Kit" at bounding box center [145, 235] width 8 height 4
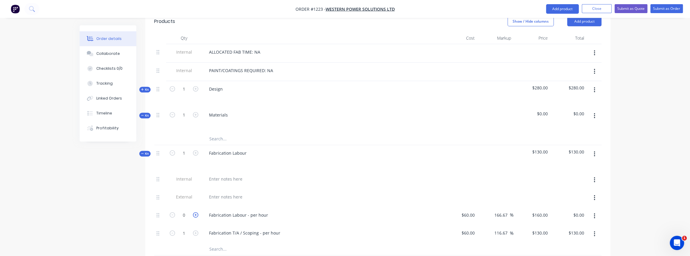
click at [195, 212] on icon "button" at bounding box center [195, 214] width 5 height 5
type input "1"
type input "$160.00"
click at [195, 212] on icon "button" at bounding box center [195, 214] width 5 height 5
type input "2"
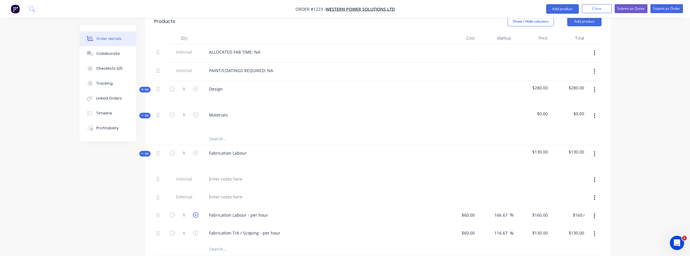
type input "$320.00"
click at [195, 212] on icon "button" at bounding box center [195, 214] width 5 height 5
type input "3"
type input "$480.00"
drag, startPoint x: 195, startPoint y: 198, endPoint x: 196, endPoint y: 201, distance: 3.6
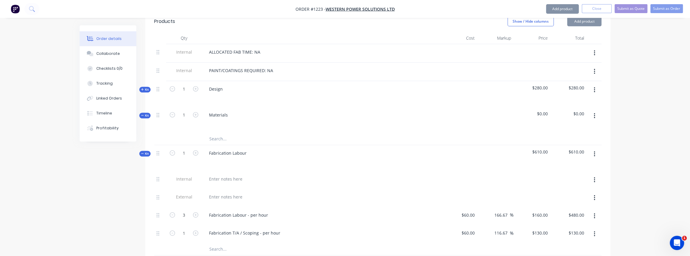
click at [196, 210] on form "3" at bounding box center [184, 214] width 31 height 9
click at [195, 212] on icon "button" at bounding box center [195, 214] width 5 height 5
type input "4"
type input "$640.00"
click at [145, 152] on span "Kit" at bounding box center [145, 154] width 8 height 4
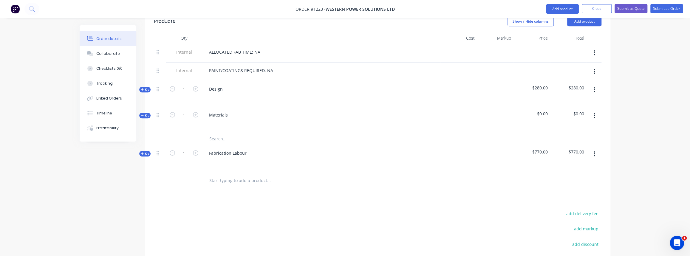
click at [147, 113] on span "Kit" at bounding box center [145, 115] width 8 height 4
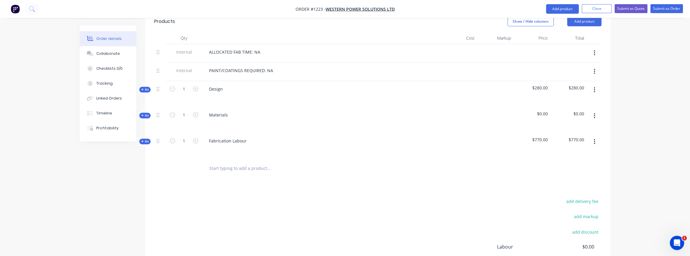
click at [149, 113] on button "Kit" at bounding box center [144, 116] width 11 height 6
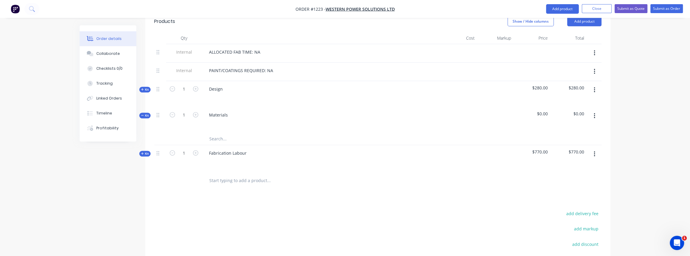
click at [215, 133] on input "text" at bounding box center [268, 139] width 119 height 12
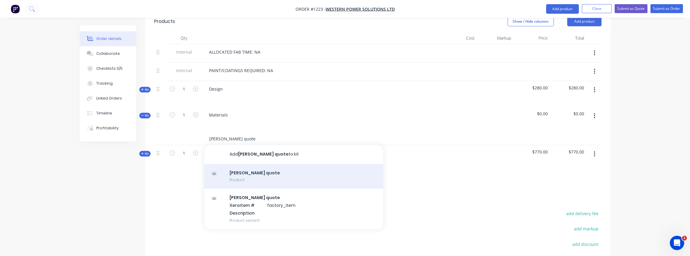
type input "[PERSON_NAME] quote"
click at [253, 164] on div "Simmonds quote Product" at bounding box center [293, 176] width 179 height 25
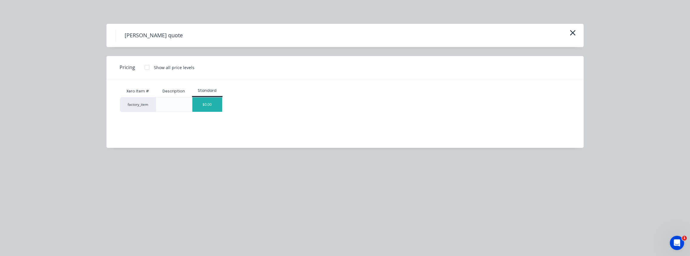
click at [195, 107] on div "$0.00" at bounding box center [207, 105] width 30 height 14
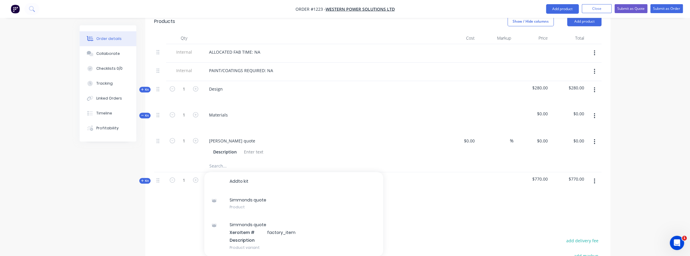
click at [217, 160] on input "text" at bounding box center [268, 166] width 119 height 12
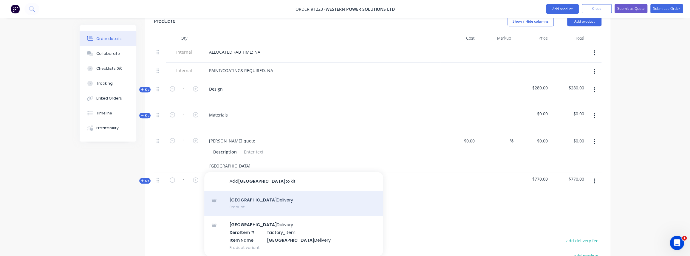
type input "Perth"
click at [255, 191] on div "Perth Delivery Product" at bounding box center [293, 203] width 179 height 25
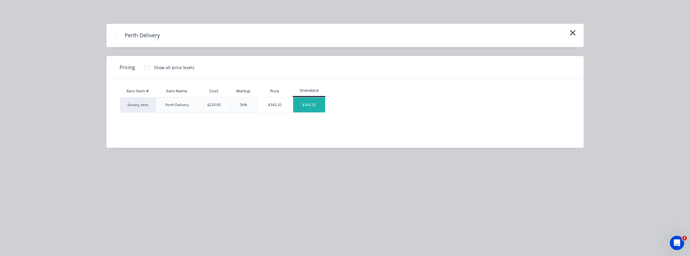
click at [315, 102] on div "$343.20" at bounding box center [309, 105] width 32 height 15
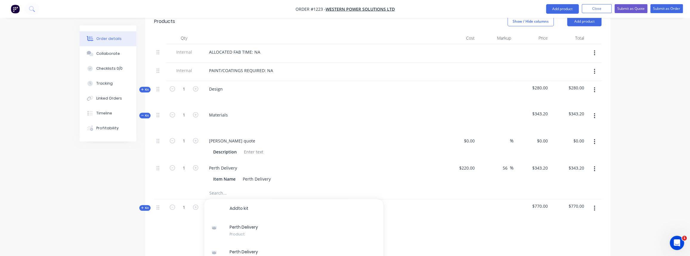
click at [408, 187] on div "Add to kit P e r t h D e l i v e r y Product P e r t h D e l i v e r y X e r o …" at bounding box center [309, 193] width 215 height 12
click at [607, 7] on button "Close" at bounding box center [597, 8] width 30 height 9
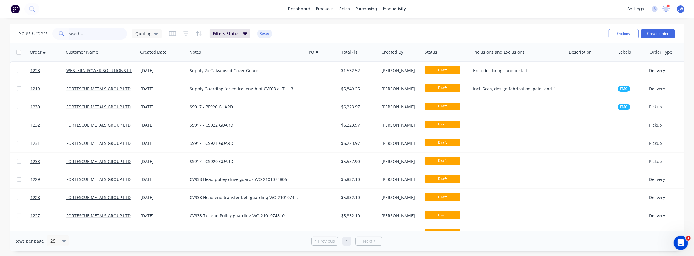
click at [101, 32] on input "text" at bounding box center [98, 34] width 58 height 12
